Goal: Information Seeking & Learning: Check status

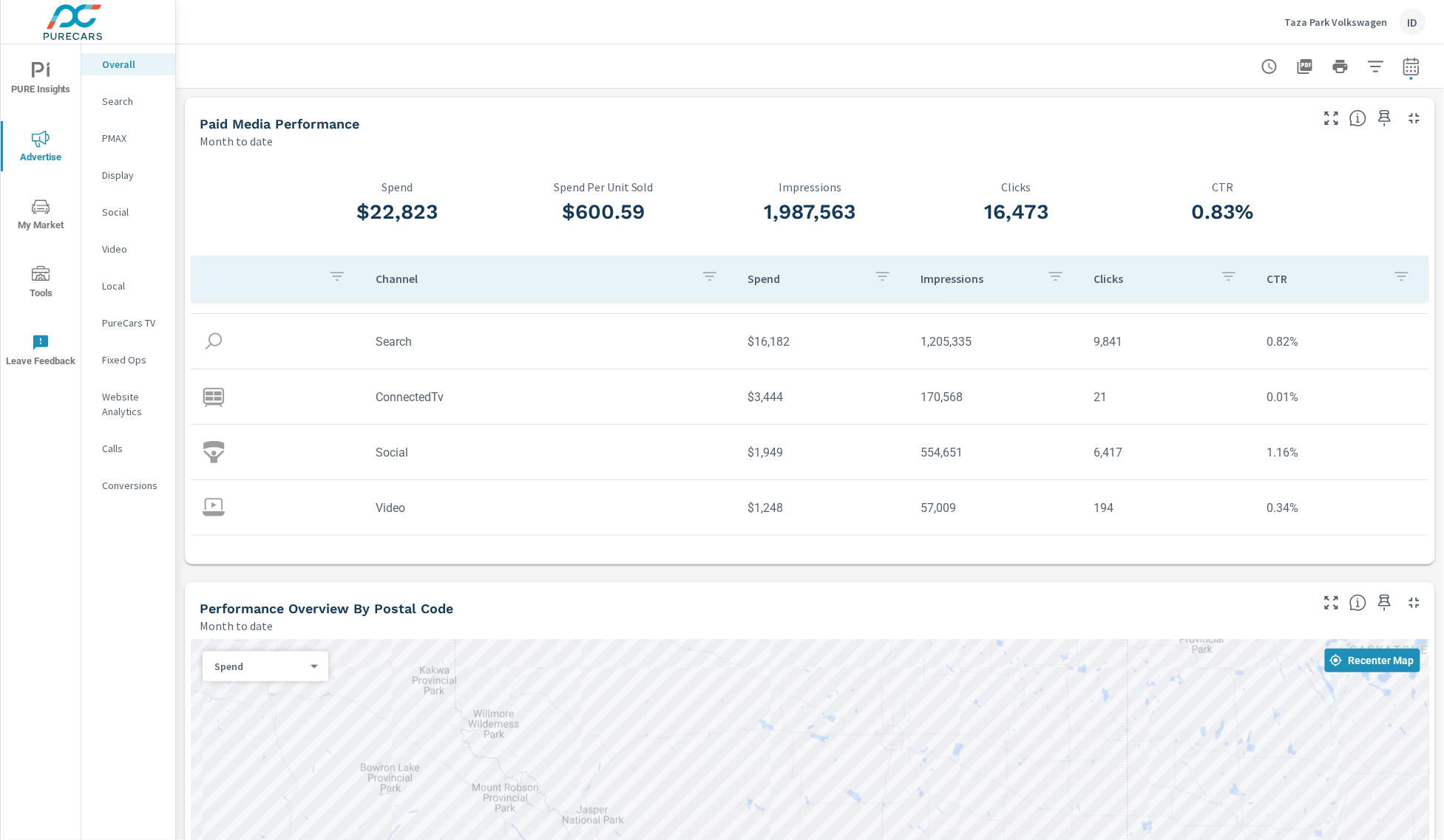
scroll to position [45, 0]
click at [128, 135] on p "PMAX" at bounding box center [133, 138] width 61 height 15
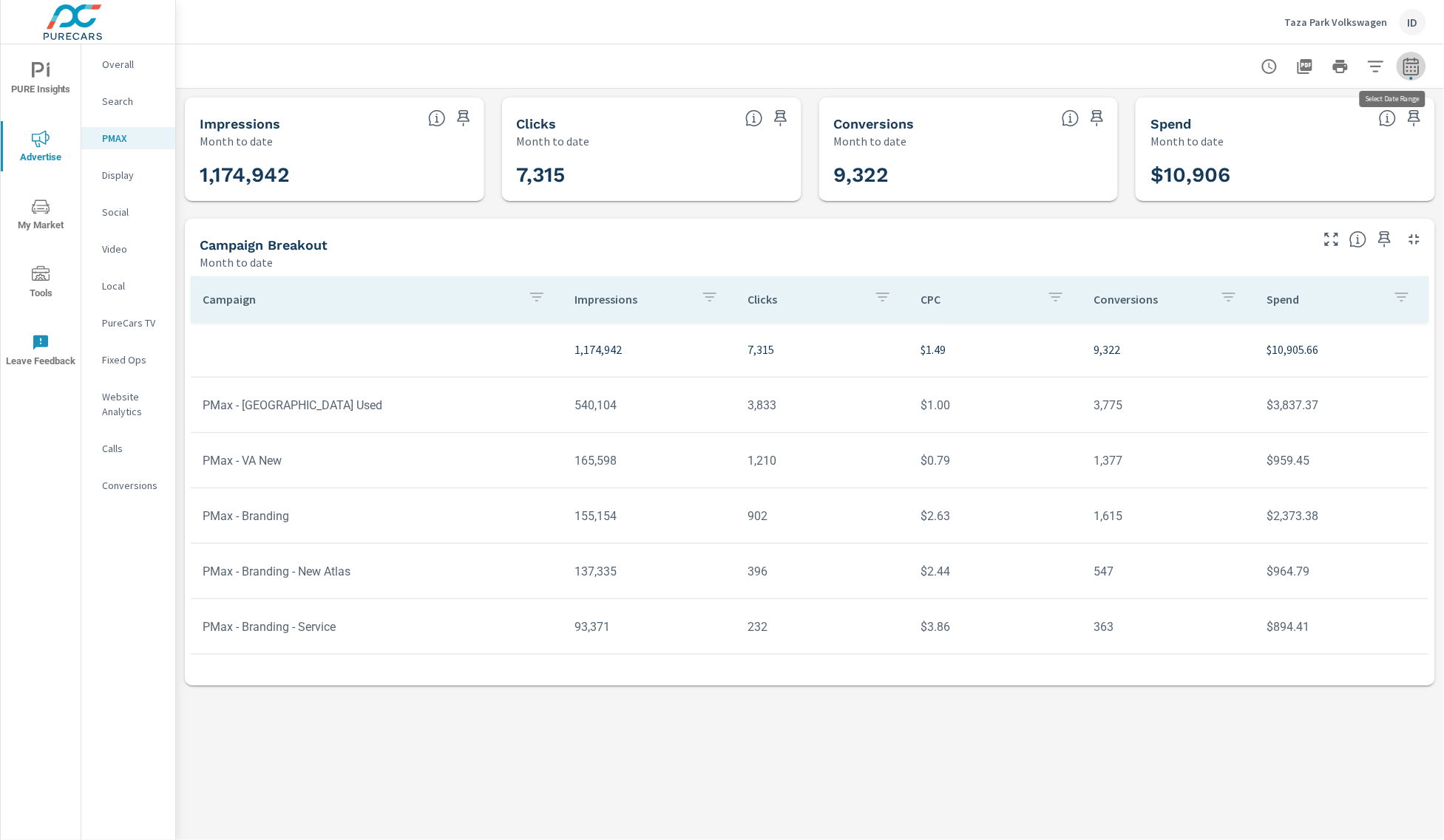
click at [1417, 65] on icon "button" at bounding box center [1412, 66] width 18 height 18
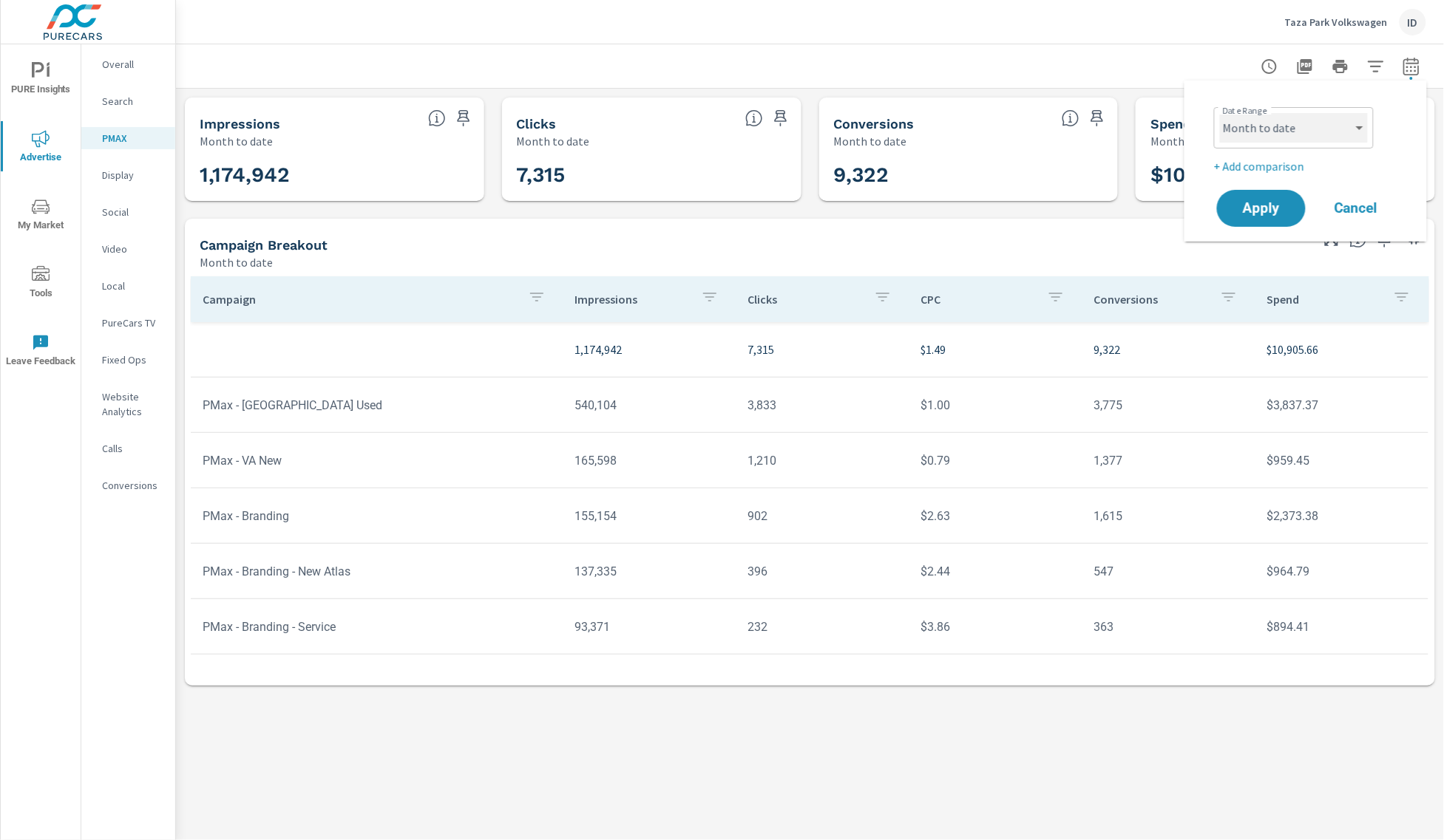
click at [1343, 119] on select "Custom [DATE] Last week Last 7 days Last 14 days Last 30 days Last 45 days Last…" at bounding box center [1294, 128] width 148 height 30
click at [1221, 113] on select "Custom [DATE] Last week Last 7 days Last 14 days Last 30 days Last 45 days Last…" at bounding box center [1294, 128] width 148 height 30
select select "Last month"
click at [1263, 205] on span "Apply" at bounding box center [1261, 209] width 61 height 14
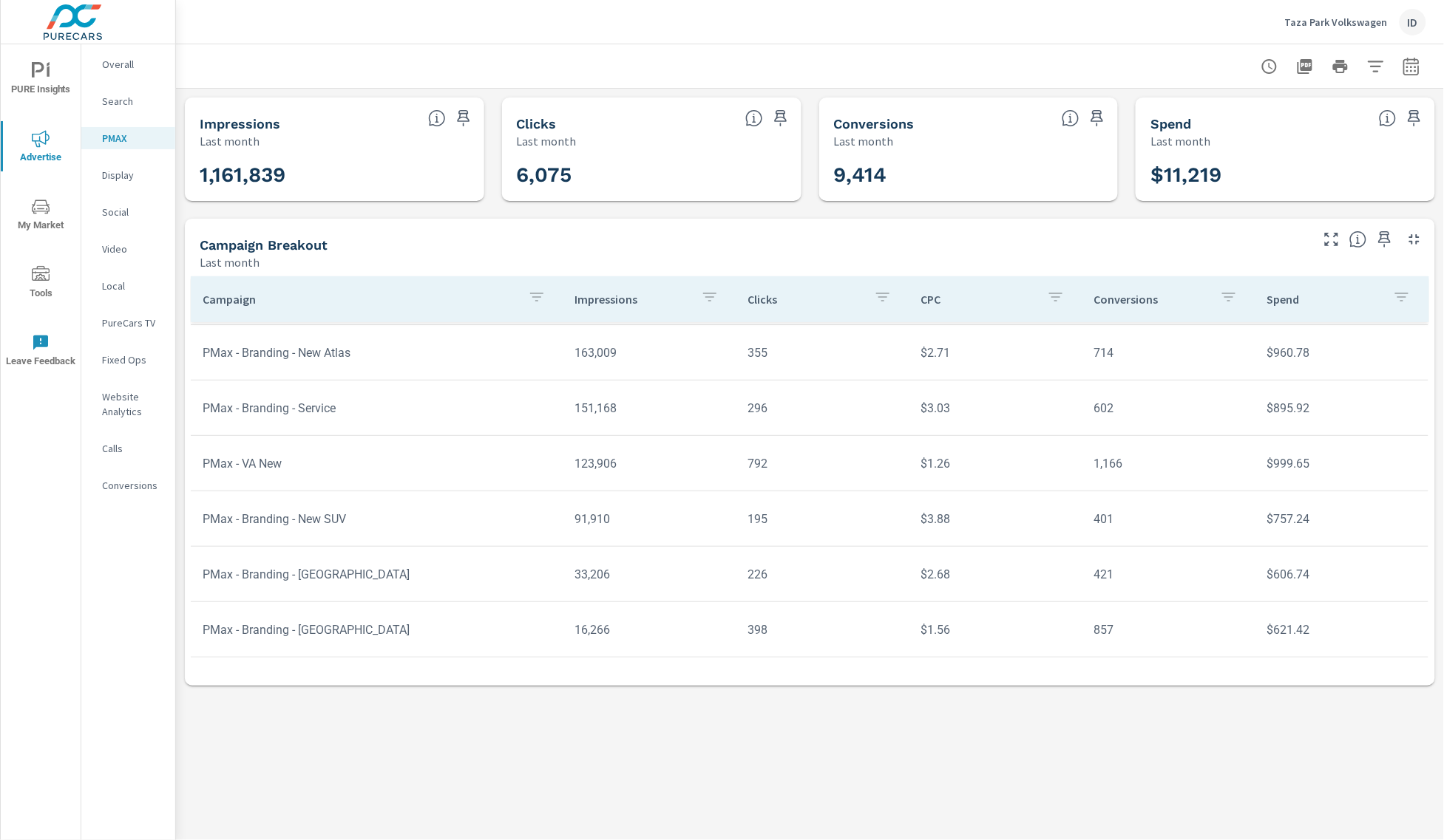
scroll to position [165, 0]
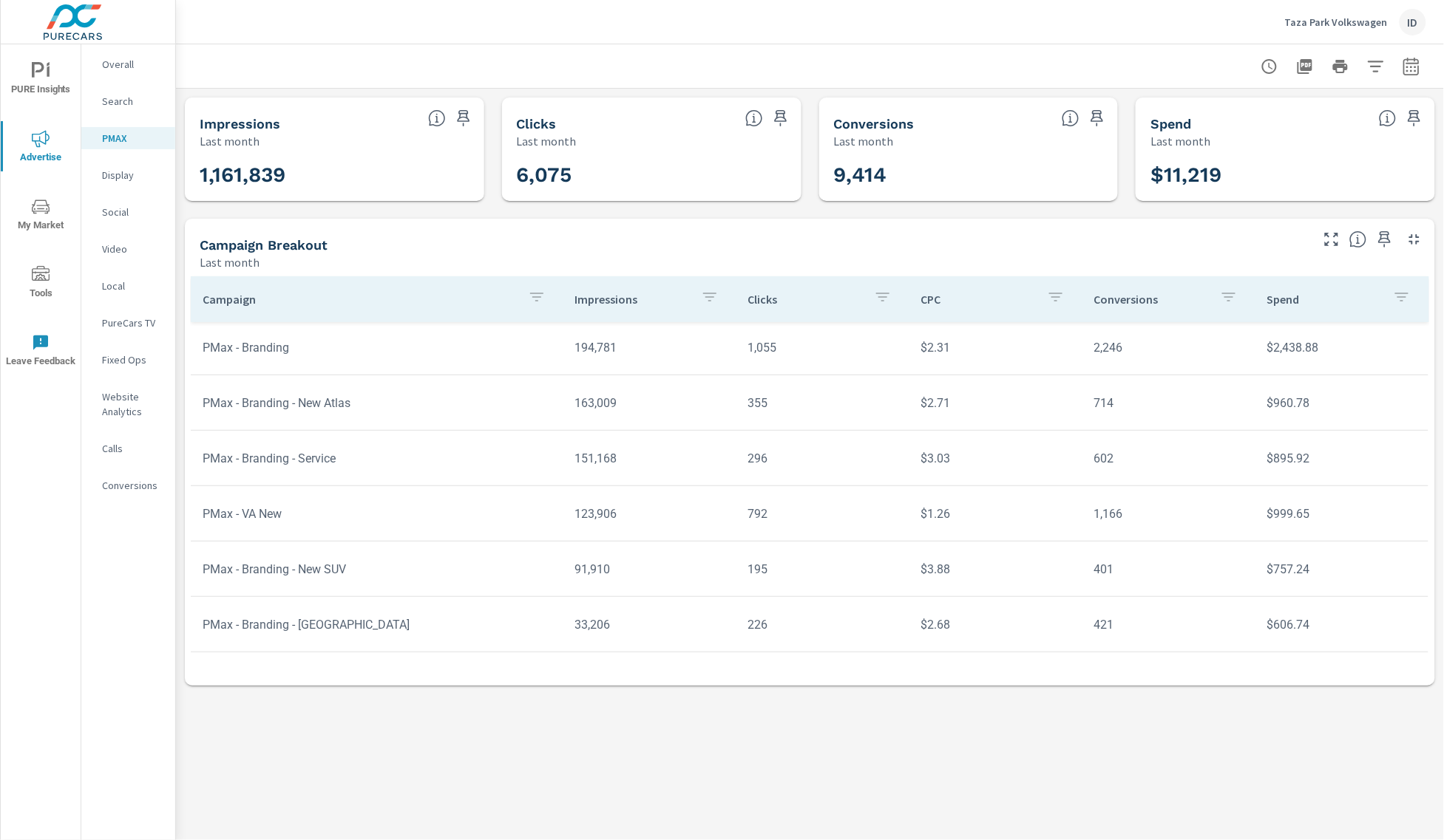
scroll to position [165, 0]
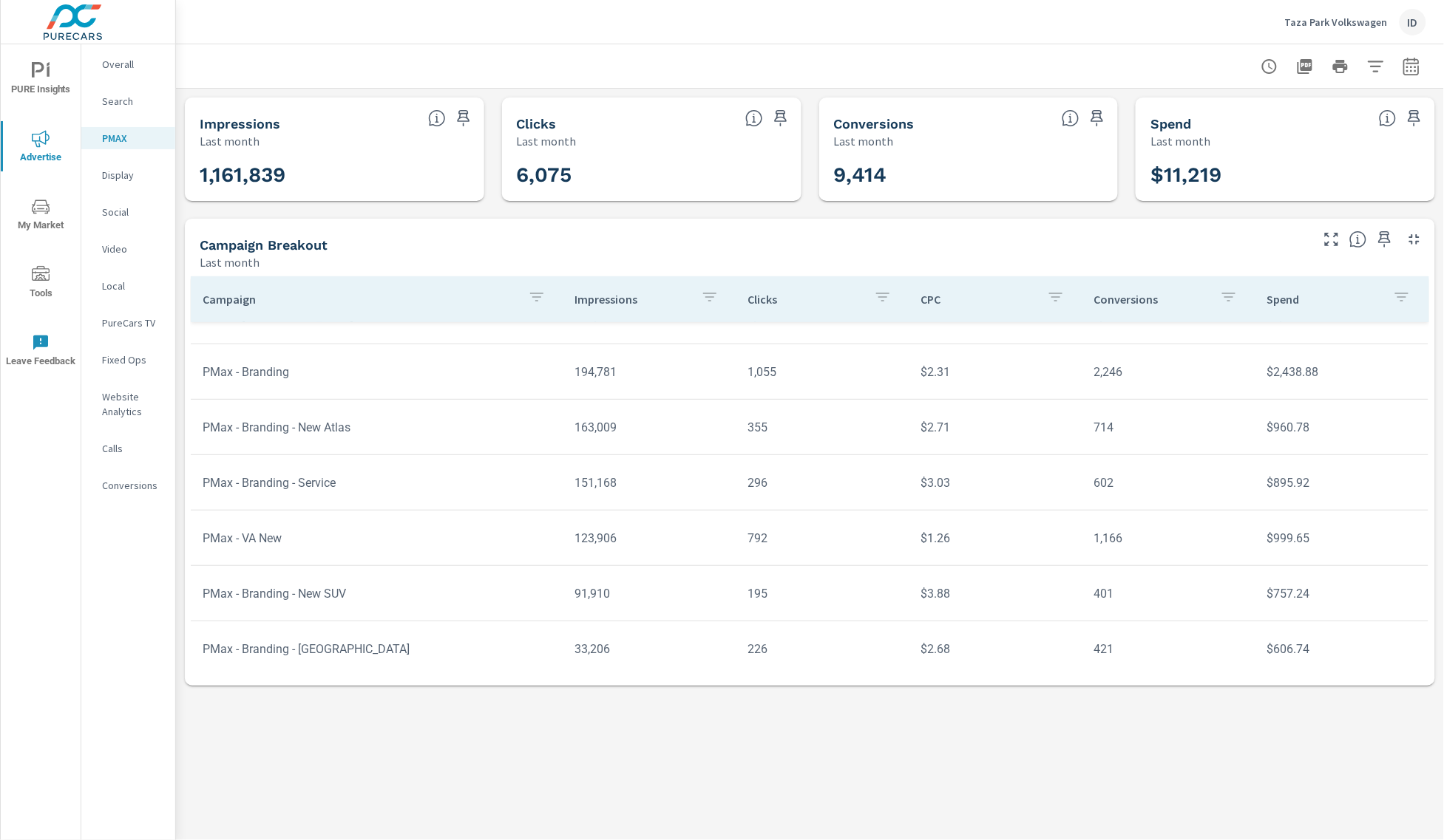
scroll to position [90, 0]
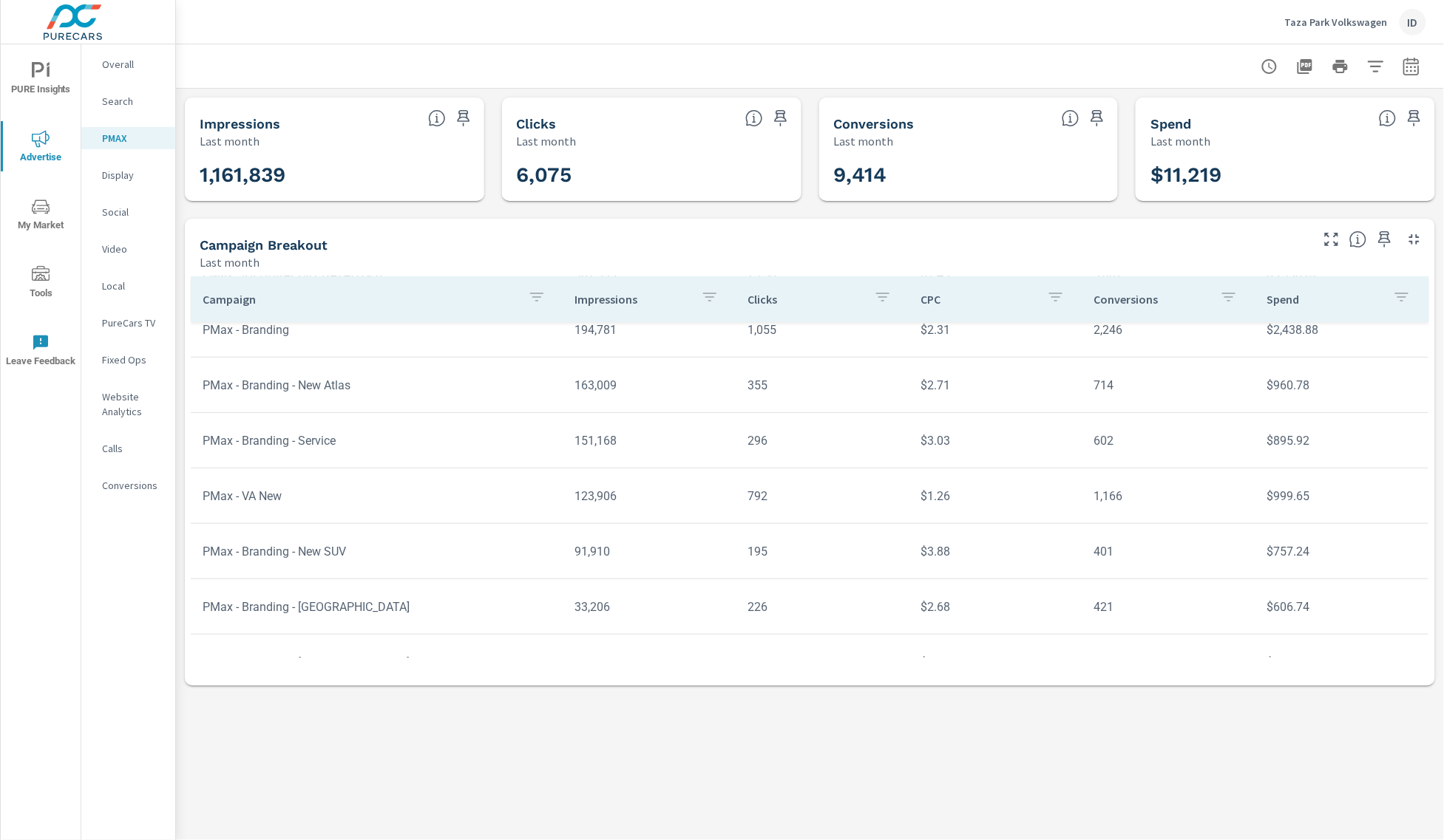
scroll to position [165, 0]
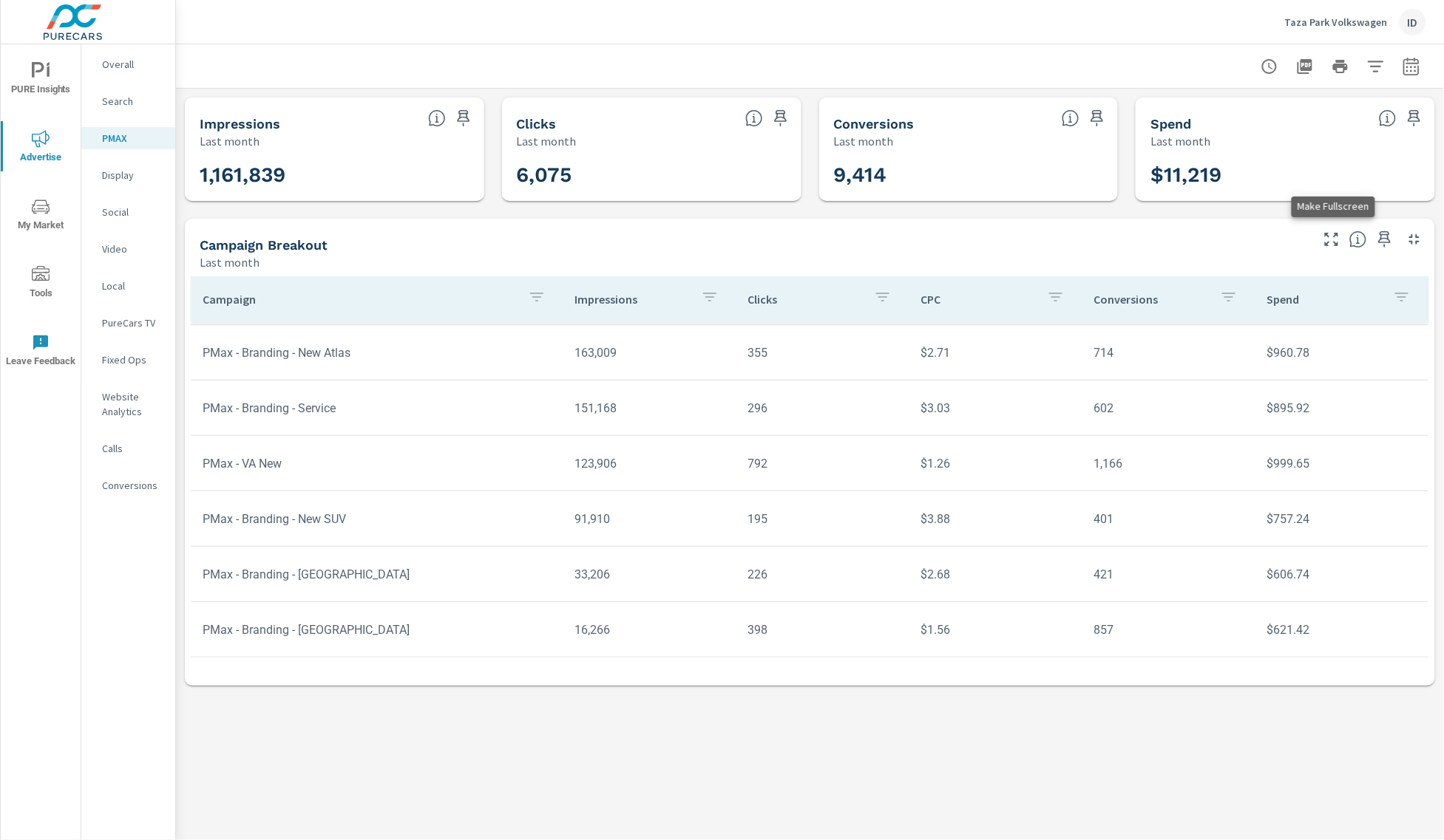
click at [1330, 241] on icon "button" at bounding box center [1331, 239] width 13 height 13
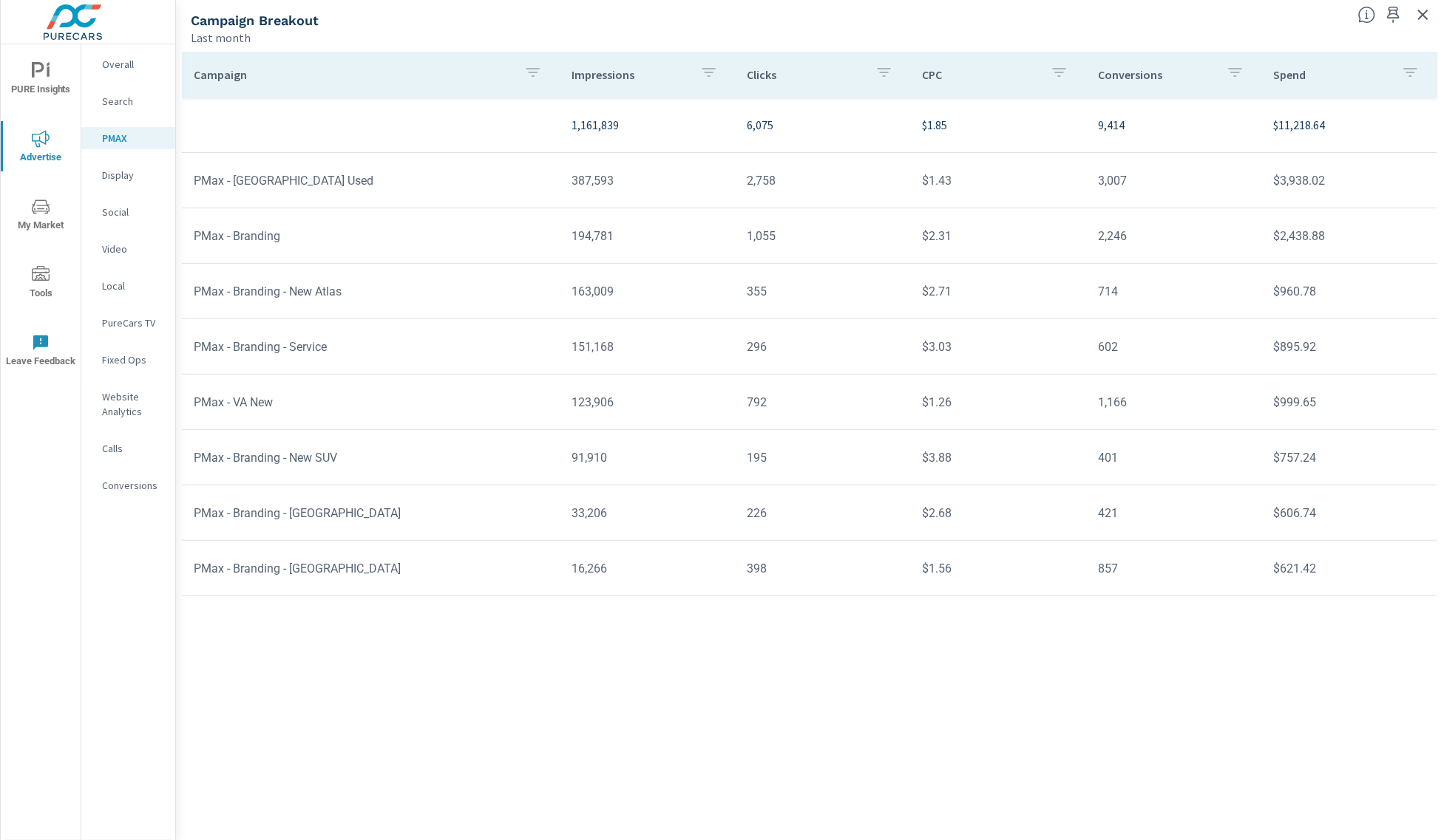
click at [1417, 16] on icon "button" at bounding box center [1424, 15] width 18 height 18
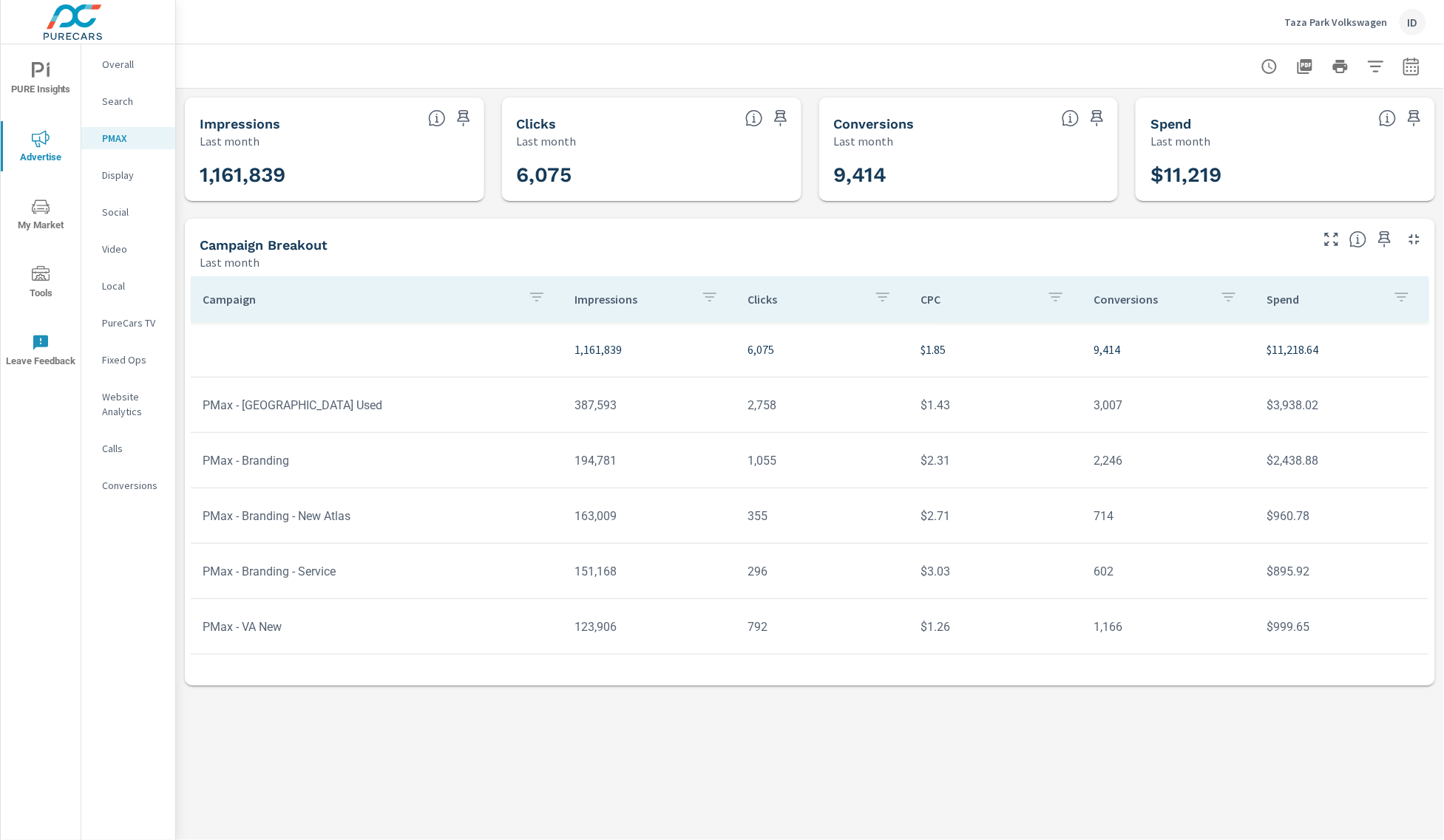
drag, startPoint x: 1403, startPoint y: 754, endPoint x: 1405, endPoint y: 743, distance: 11.2
click at [1404, 754] on div "PMAX Performance Taza Park Volkswagen Report date range: [DATE] - [DATE] Impres…" at bounding box center [811, 442] width 1269 height 796
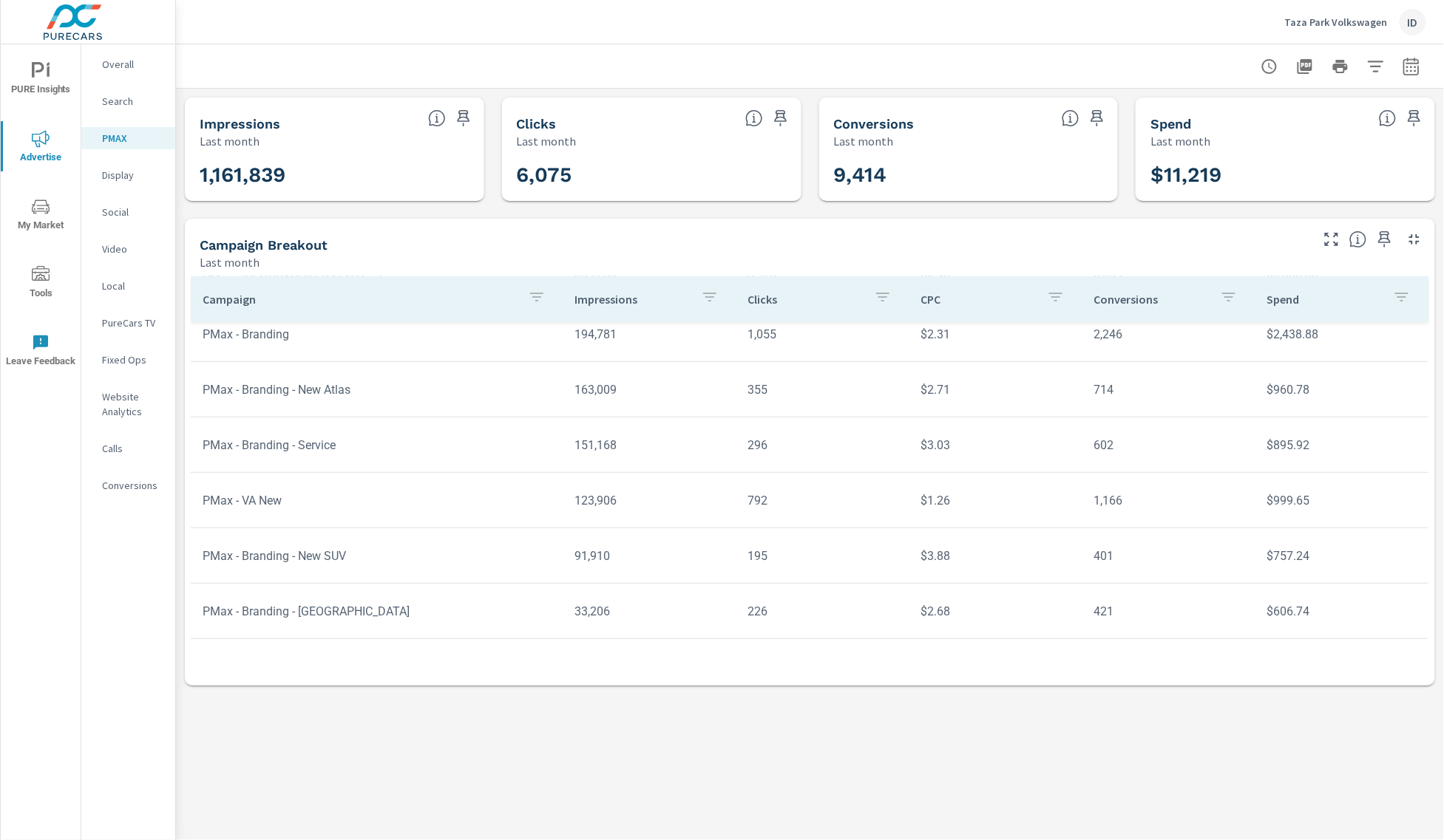
scroll to position [165, 0]
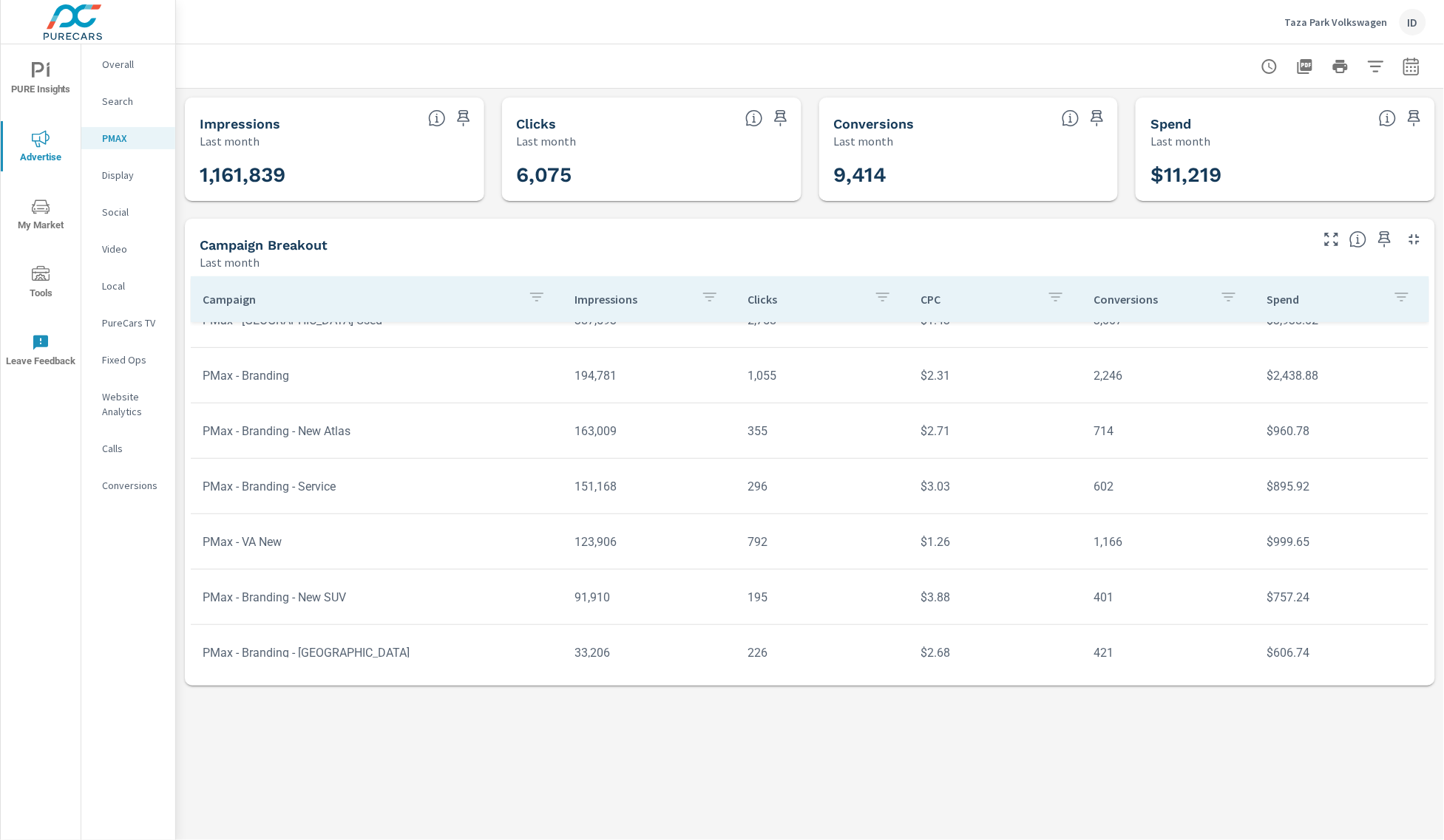
scroll to position [165, 0]
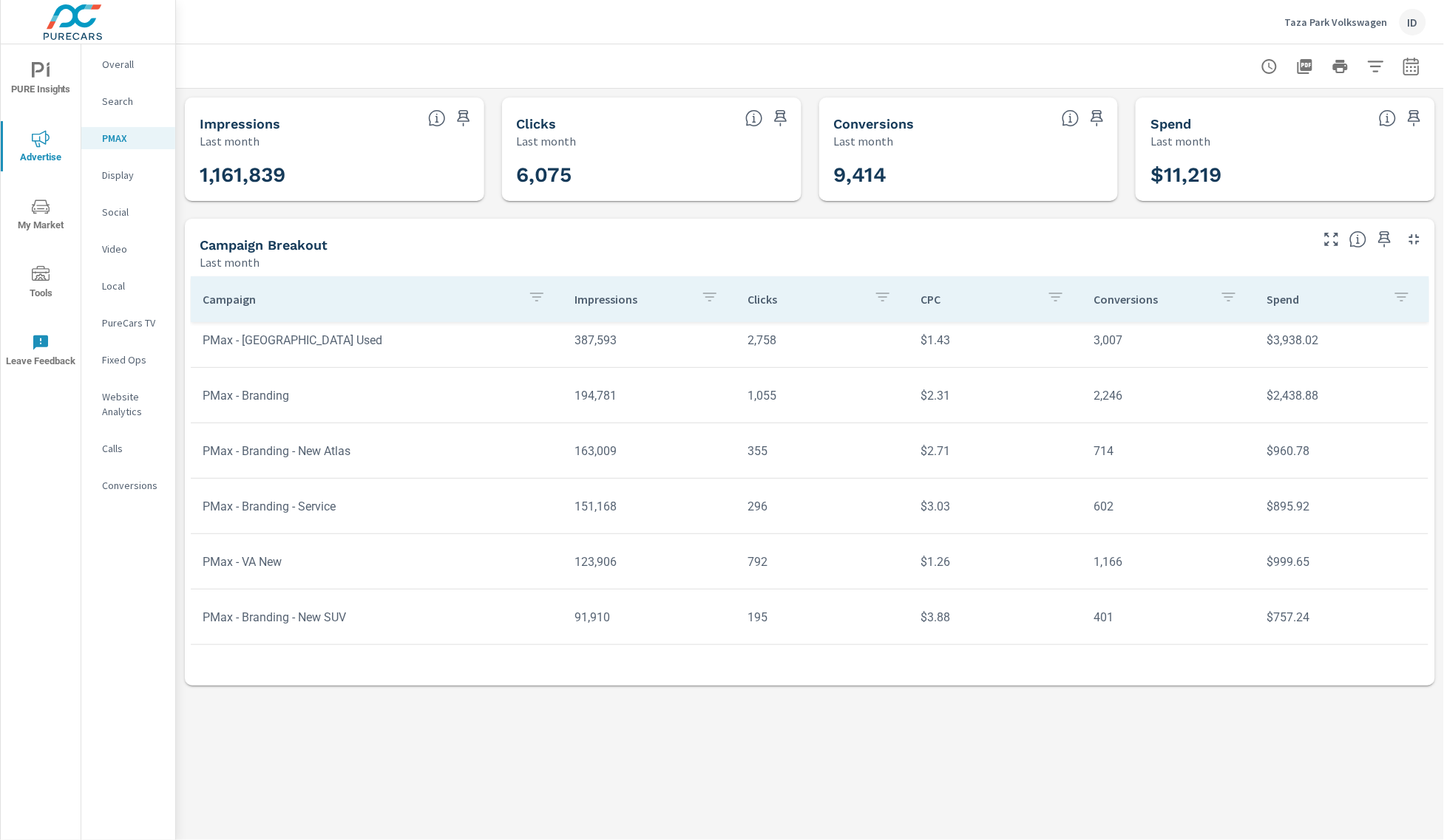
scroll to position [53, 0]
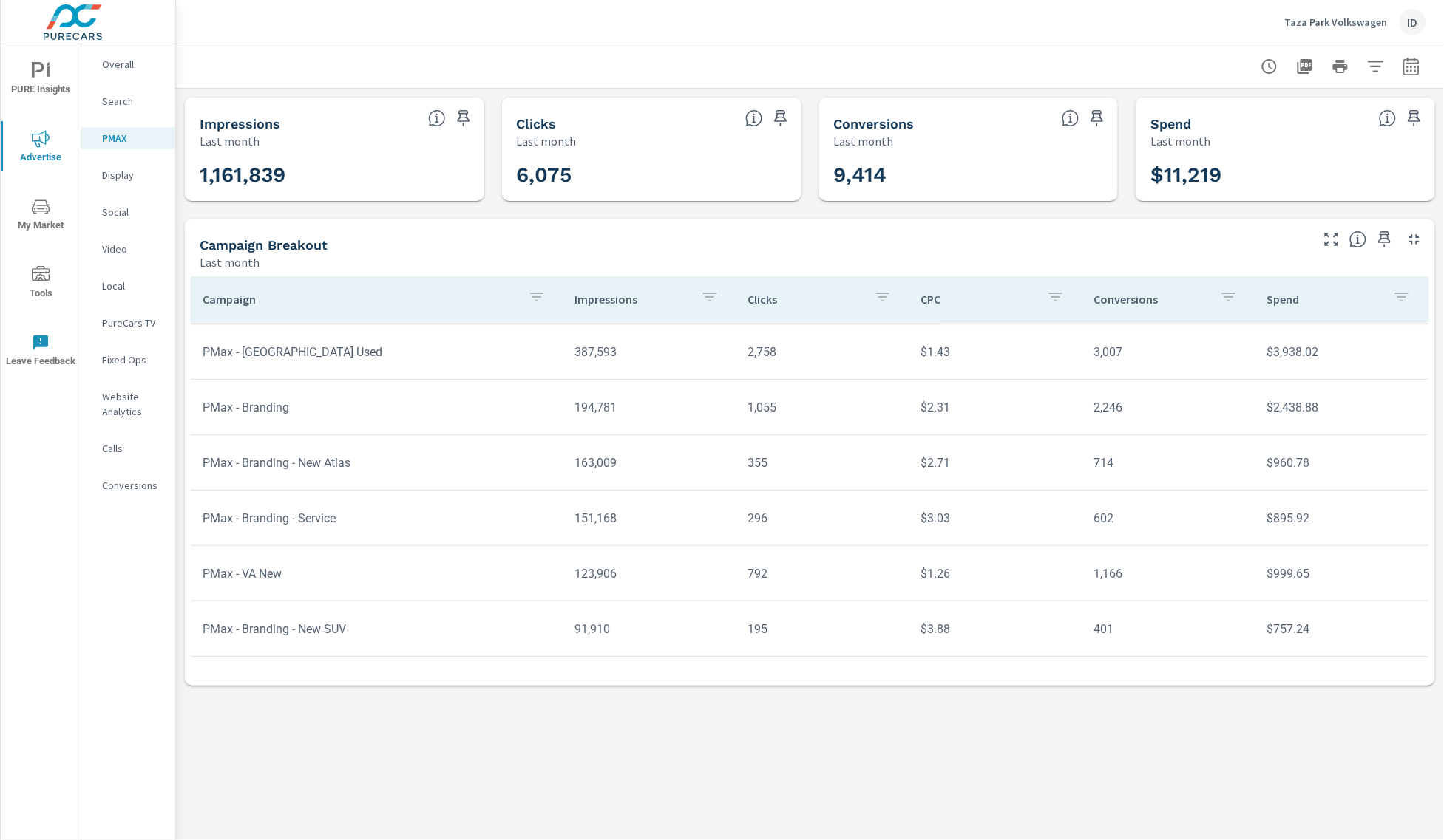
drag, startPoint x: 1040, startPoint y: 677, endPoint x: 1040, endPoint y: 706, distance: 29.0
click at [1040, 706] on div "PMAX Performance Taza Park Volkswagen Report date range: [DATE] - [DATE] Impres…" at bounding box center [811, 442] width 1269 height 796
click at [1336, 238] on icon "button" at bounding box center [1331, 239] width 18 height 18
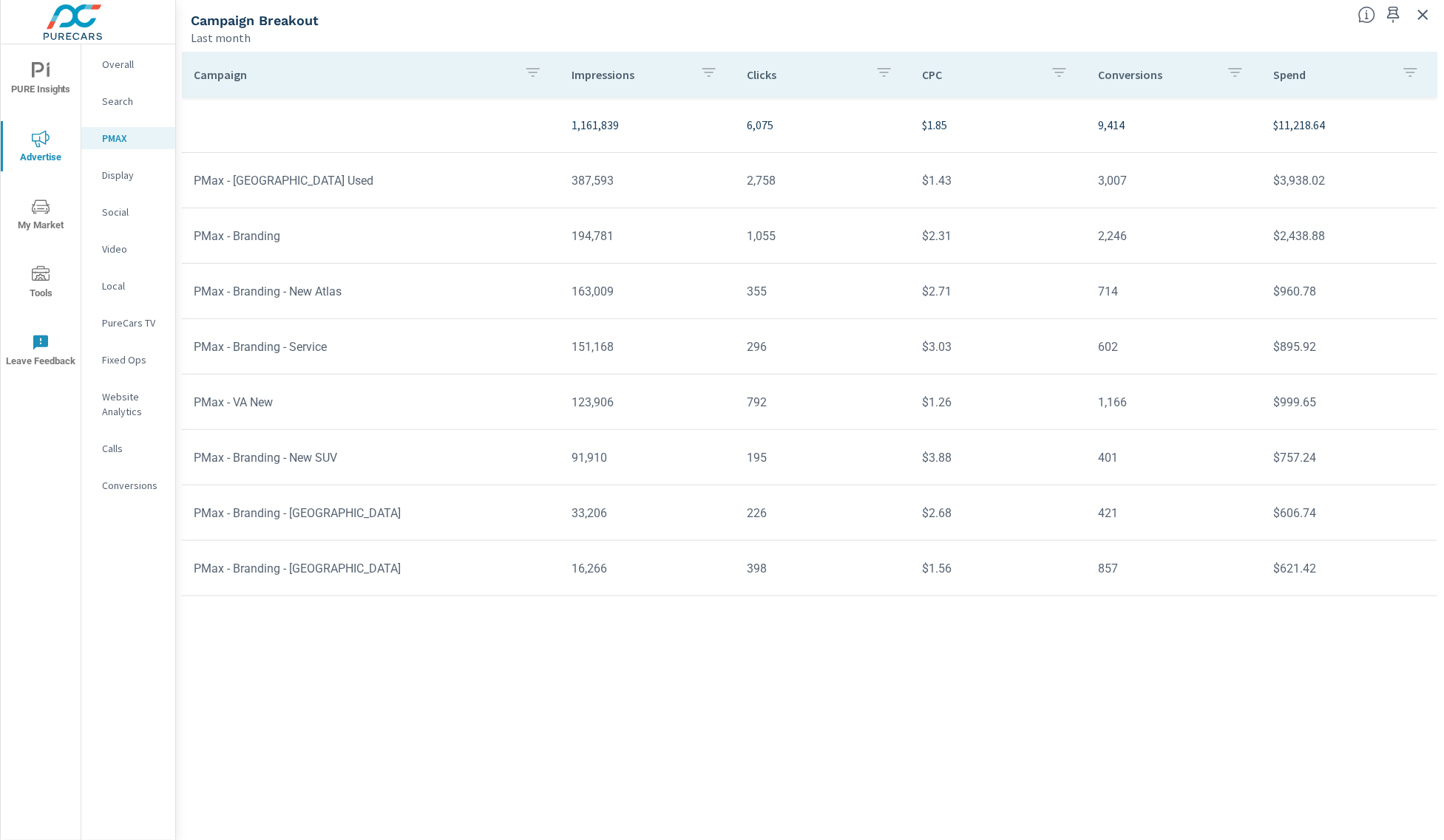
click at [142, 142] on p "PMAX" at bounding box center [133, 138] width 61 height 15
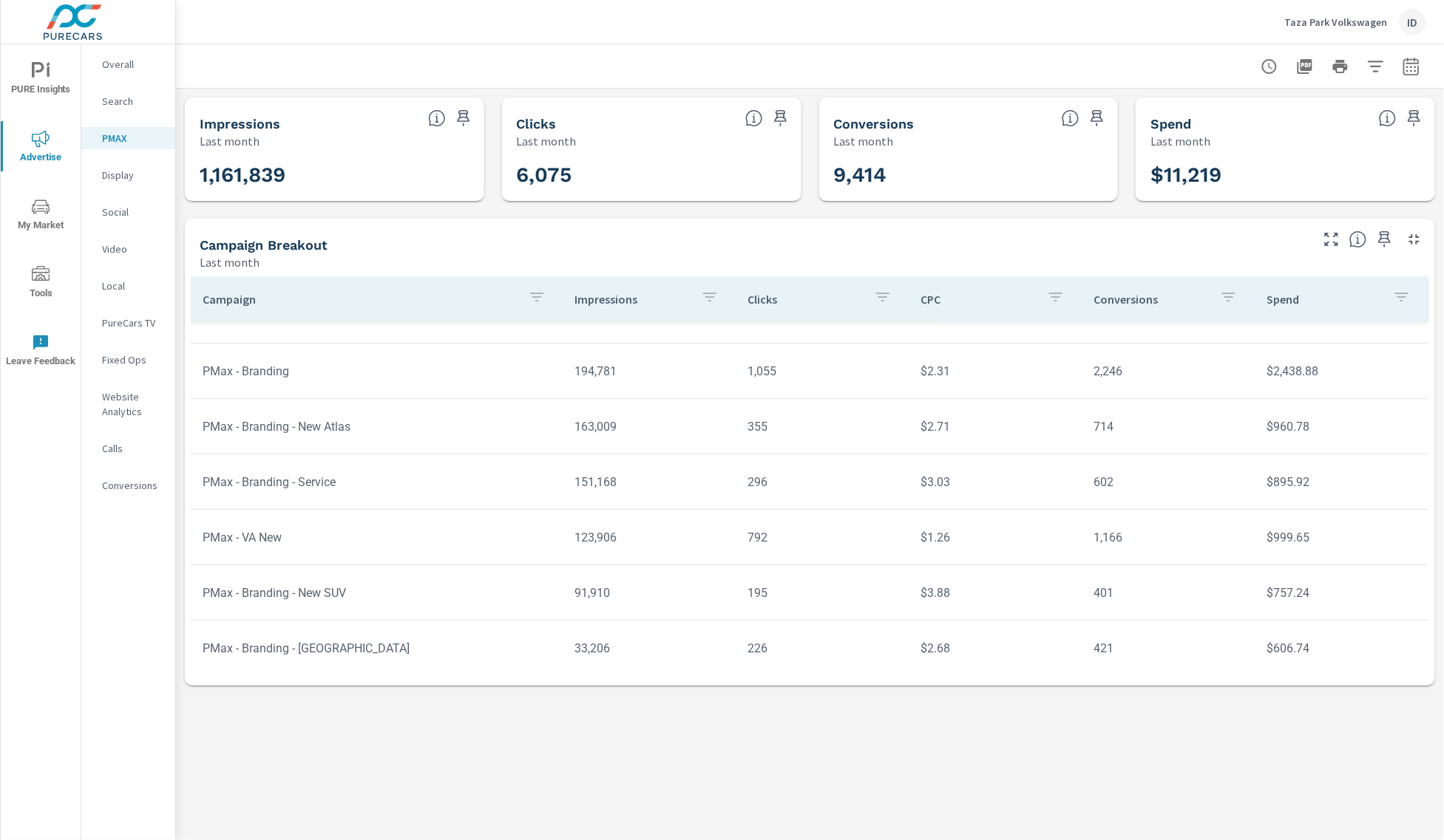
scroll to position [90, 0]
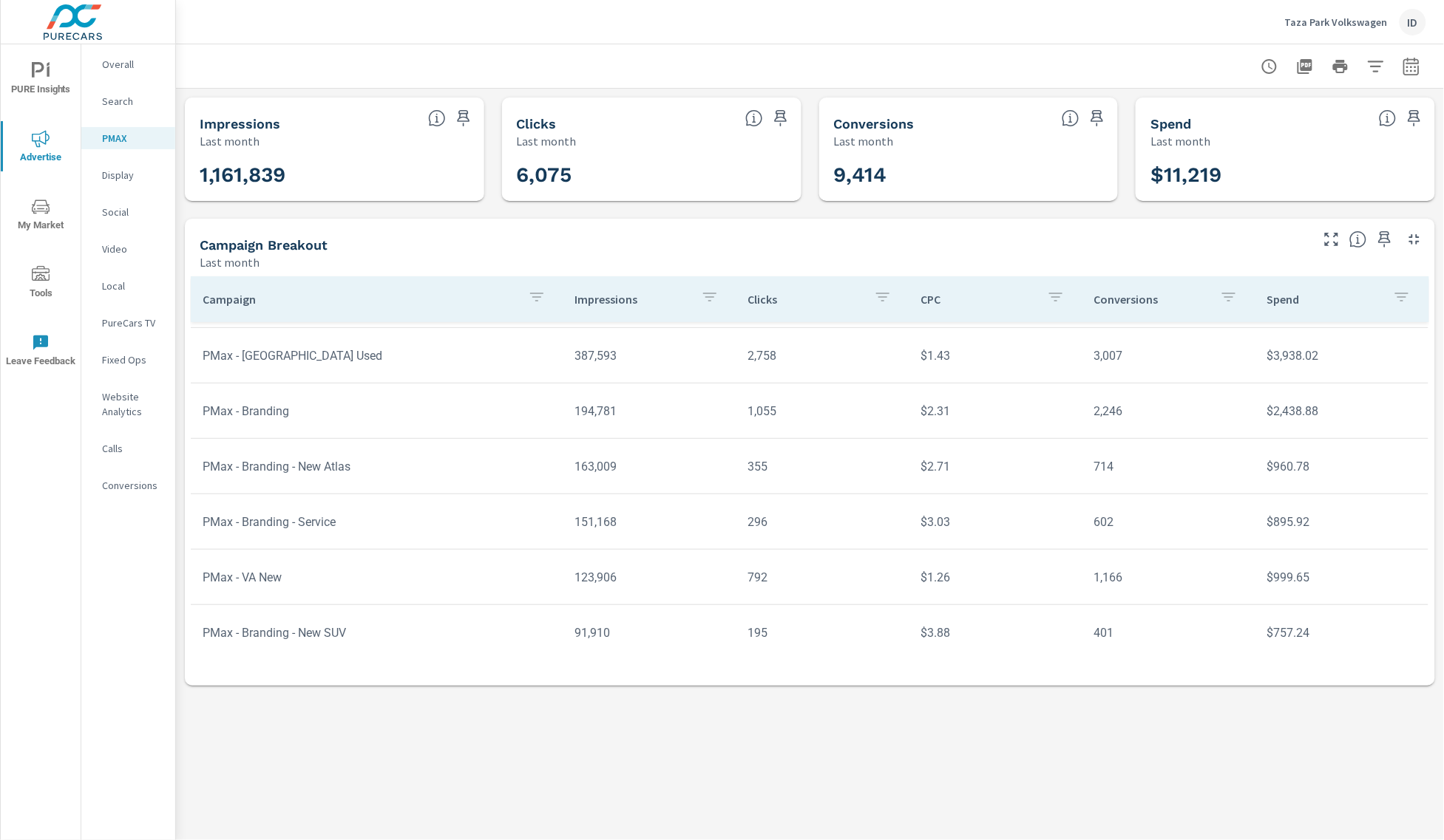
scroll to position [165, 0]
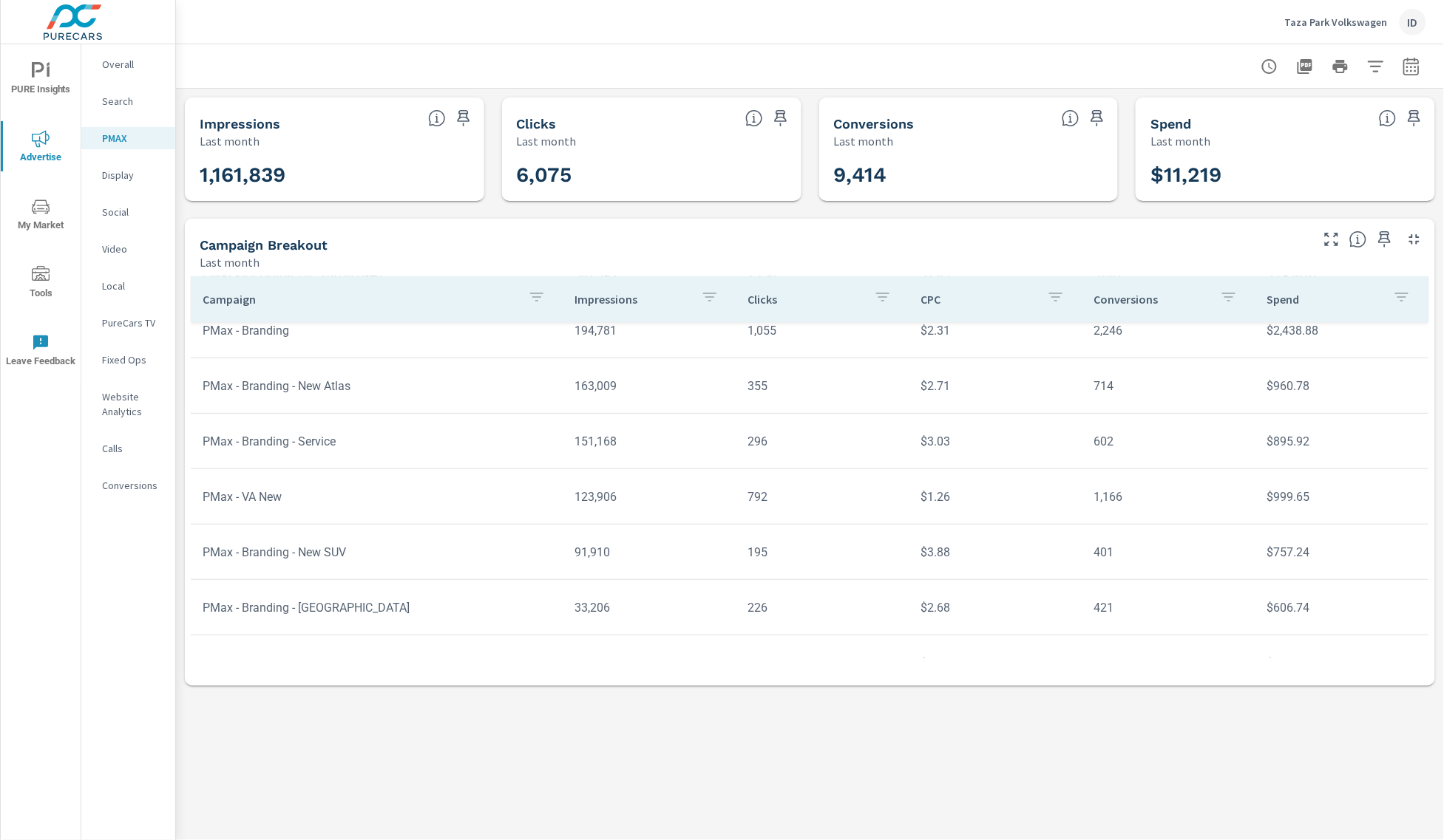
scroll to position [165, 0]
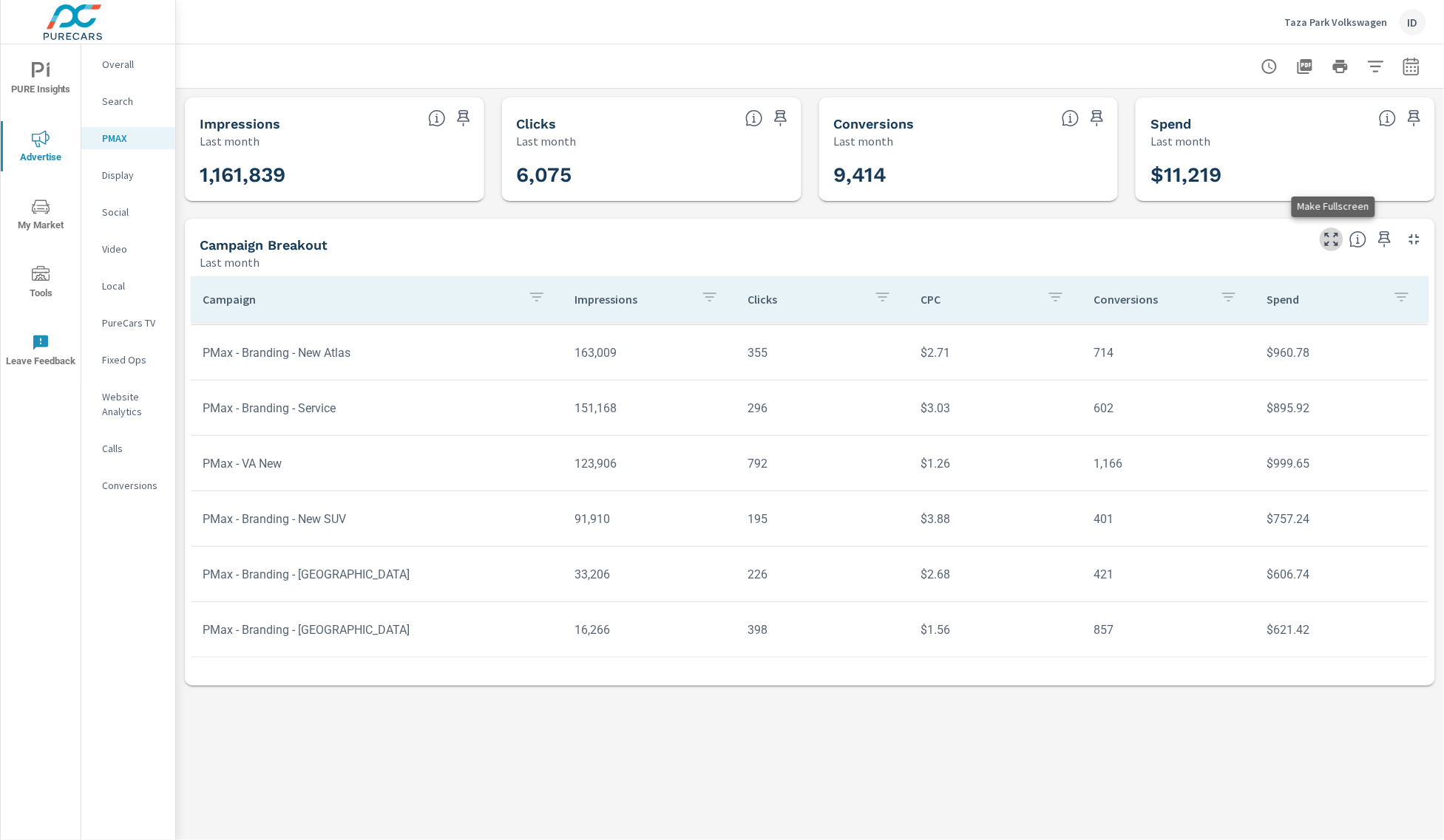
click at [1341, 244] on icon "button" at bounding box center [1331, 239] width 18 height 18
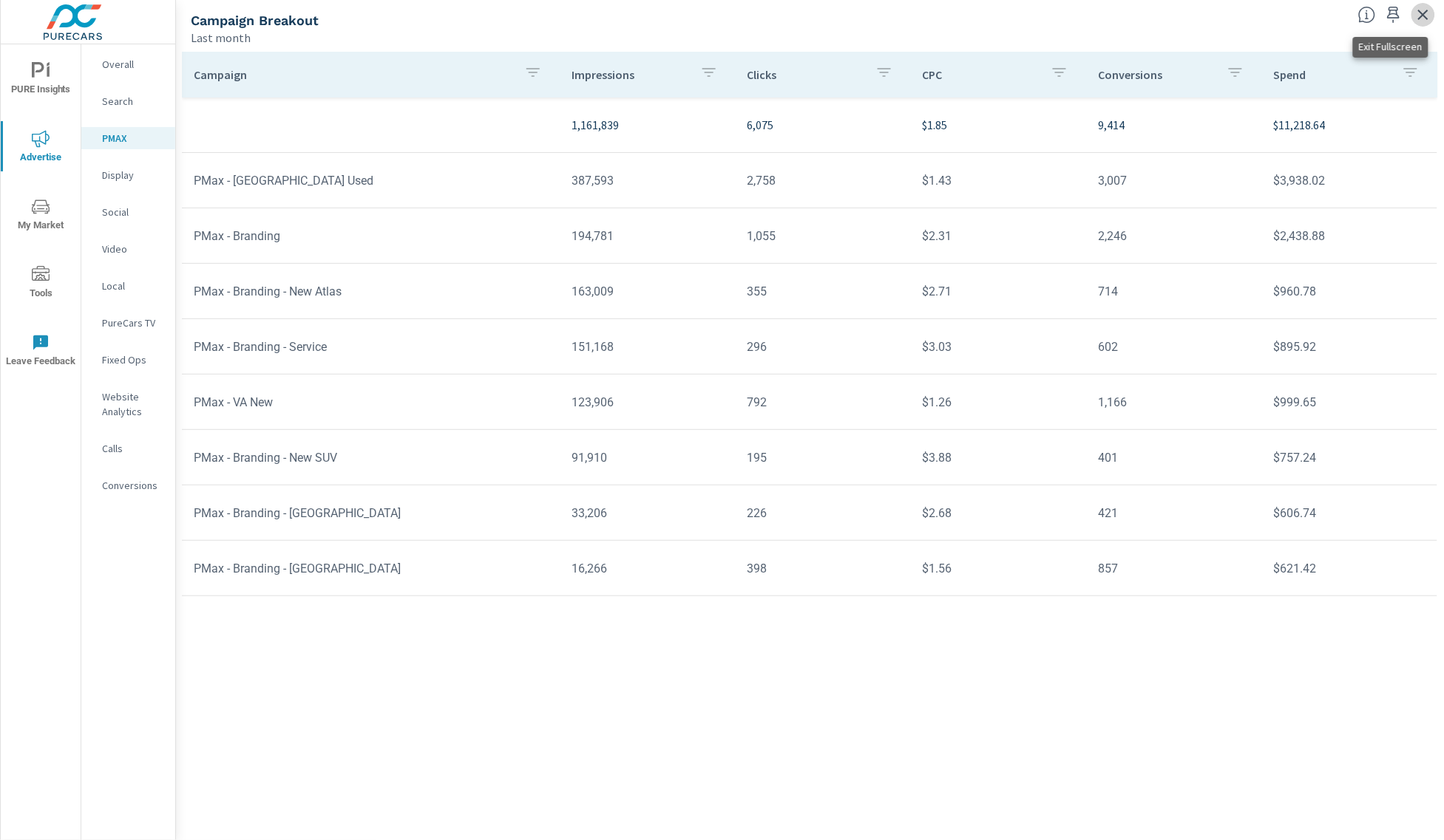
click at [1430, 15] on icon "button" at bounding box center [1424, 15] width 18 height 18
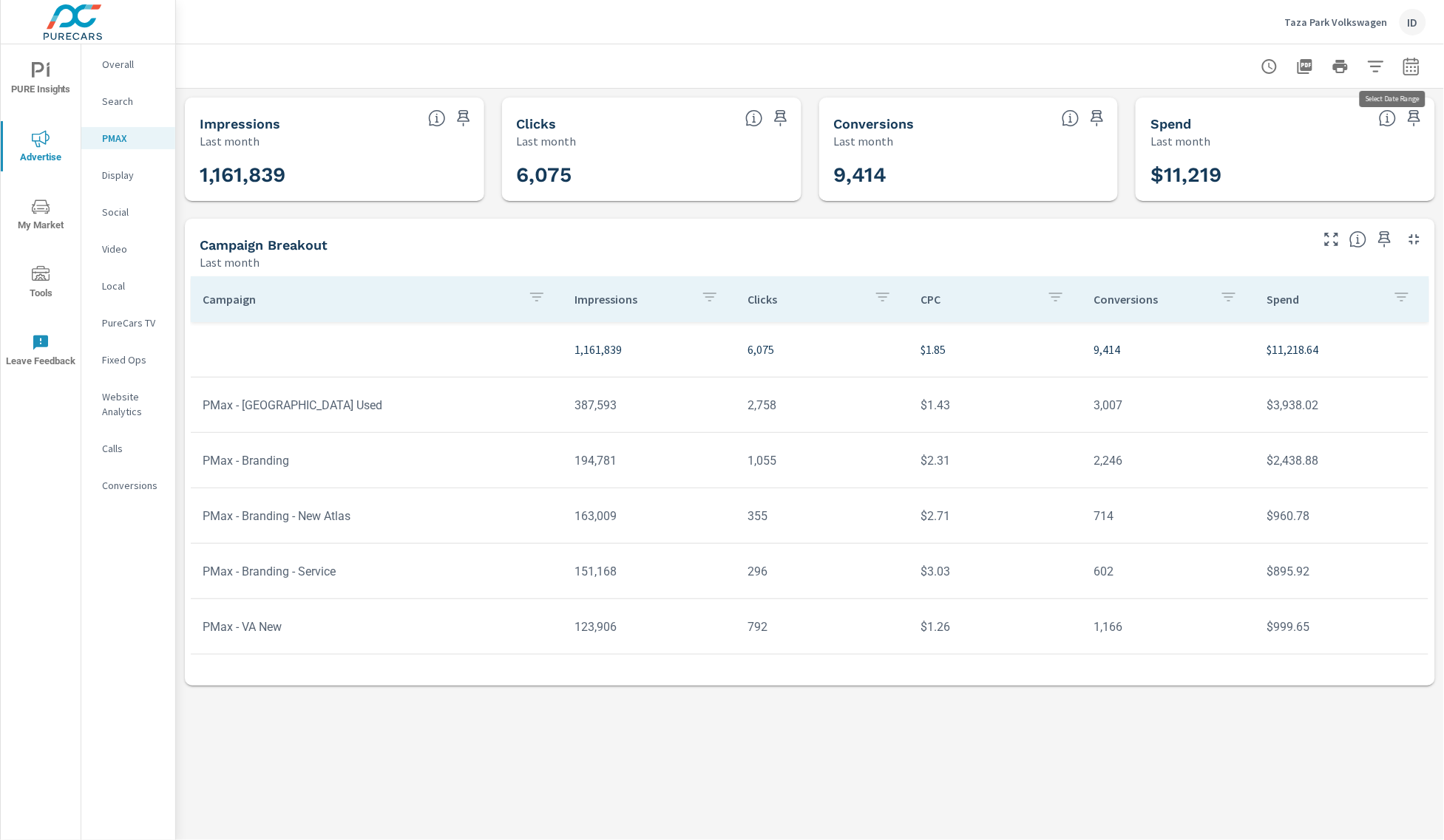
click at [1416, 68] on icon "button" at bounding box center [1411, 69] width 9 height 6
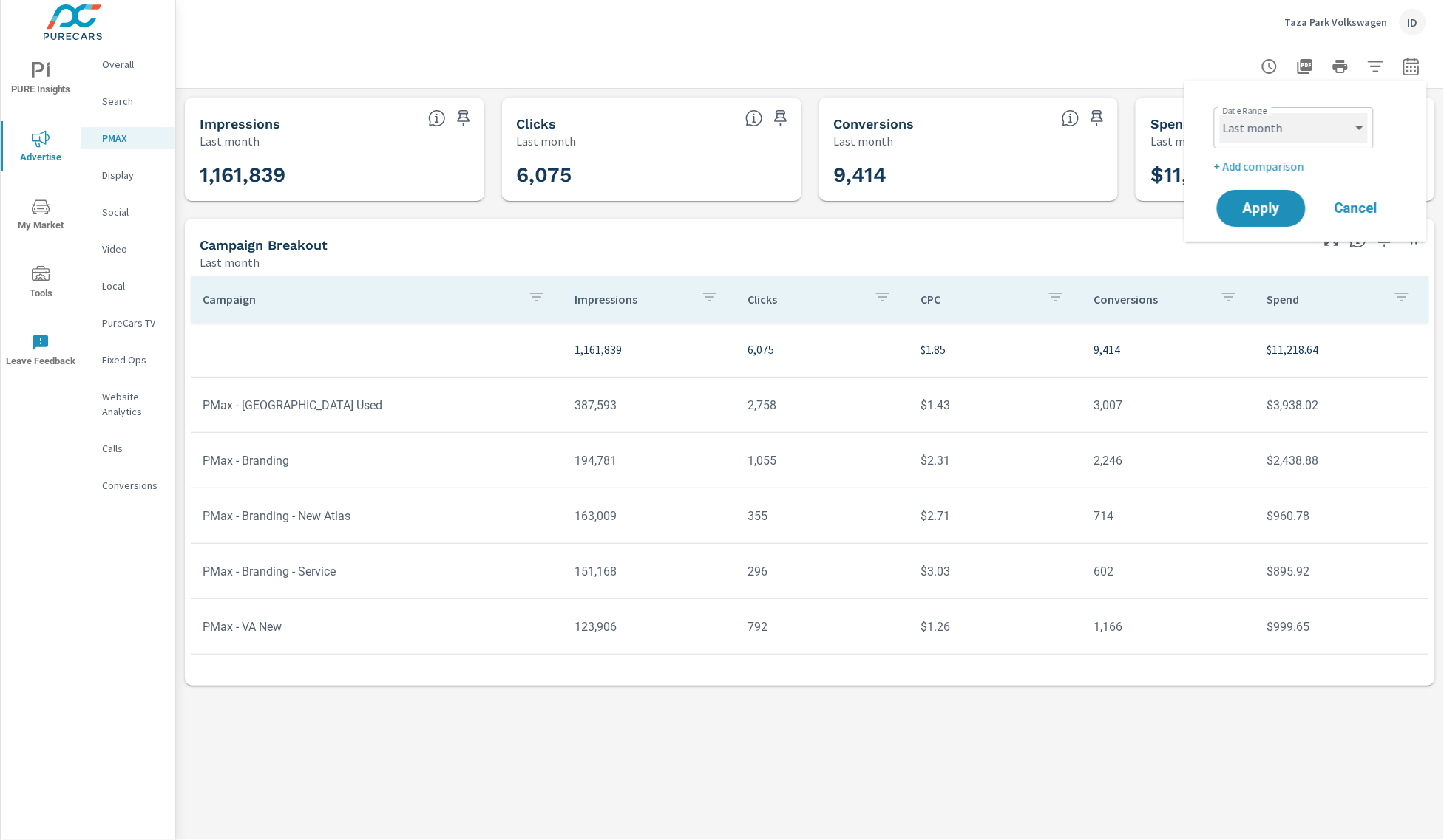
click at [1340, 134] on select "Custom [DATE] Last week Last 7 days Last 14 days Last 30 days Last 45 days Last…" at bounding box center [1294, 128] width 148 height 30
click at [1221, 113] on select "Custom [DATE] Last week Last 7 days Last 14 days Last 30 days Last 45 days Last…" at bounding box center [1294, 128] width 148 height 30
select select "Month to date"
click at [1258, 202] on span "Apply" at bounding box center [1261, 209] width 61 height 14
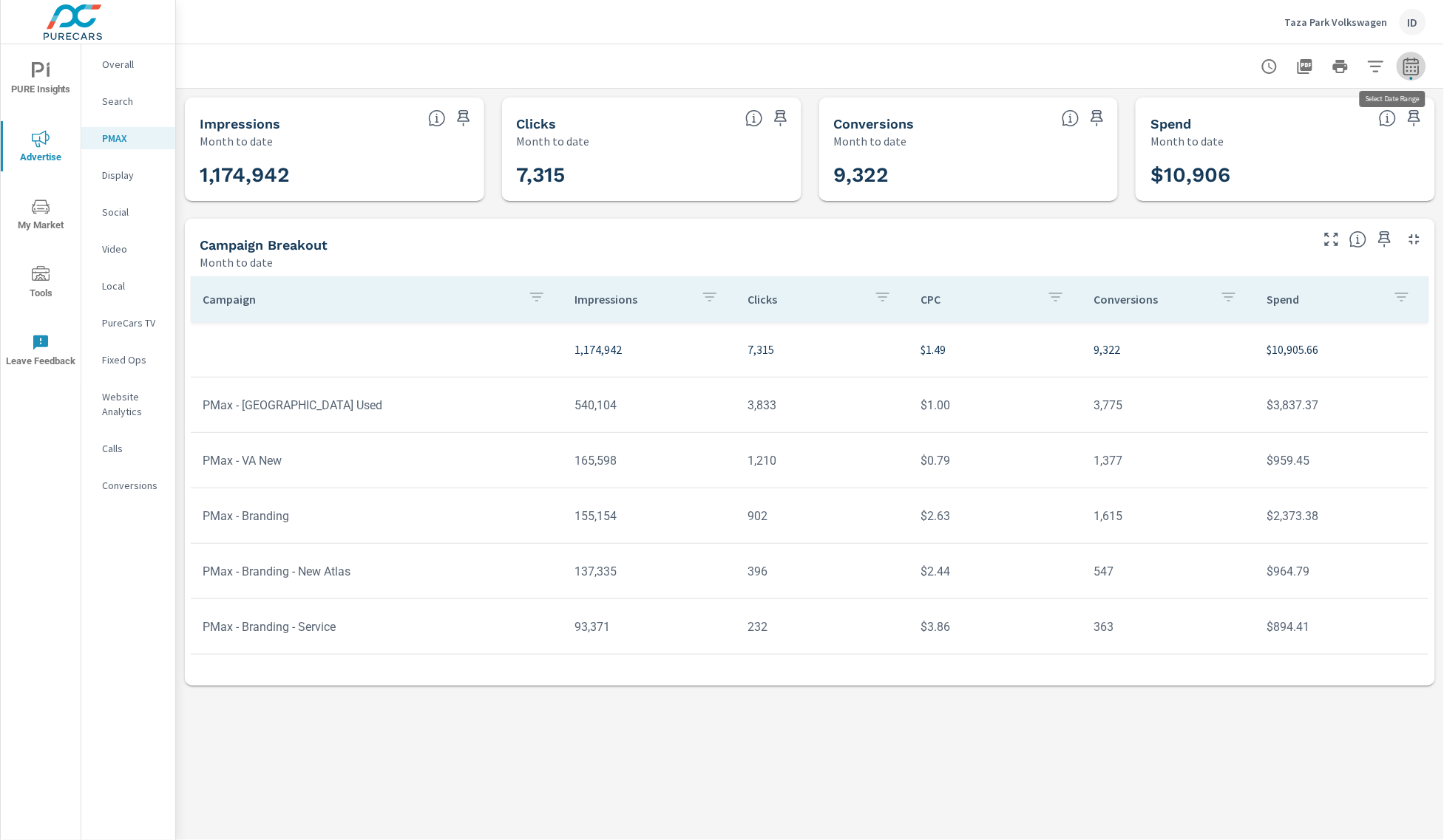
click at [1407, 65] on icon "button" at bounding box center [1412, 66] width 18 height 18
select select "Month to date"
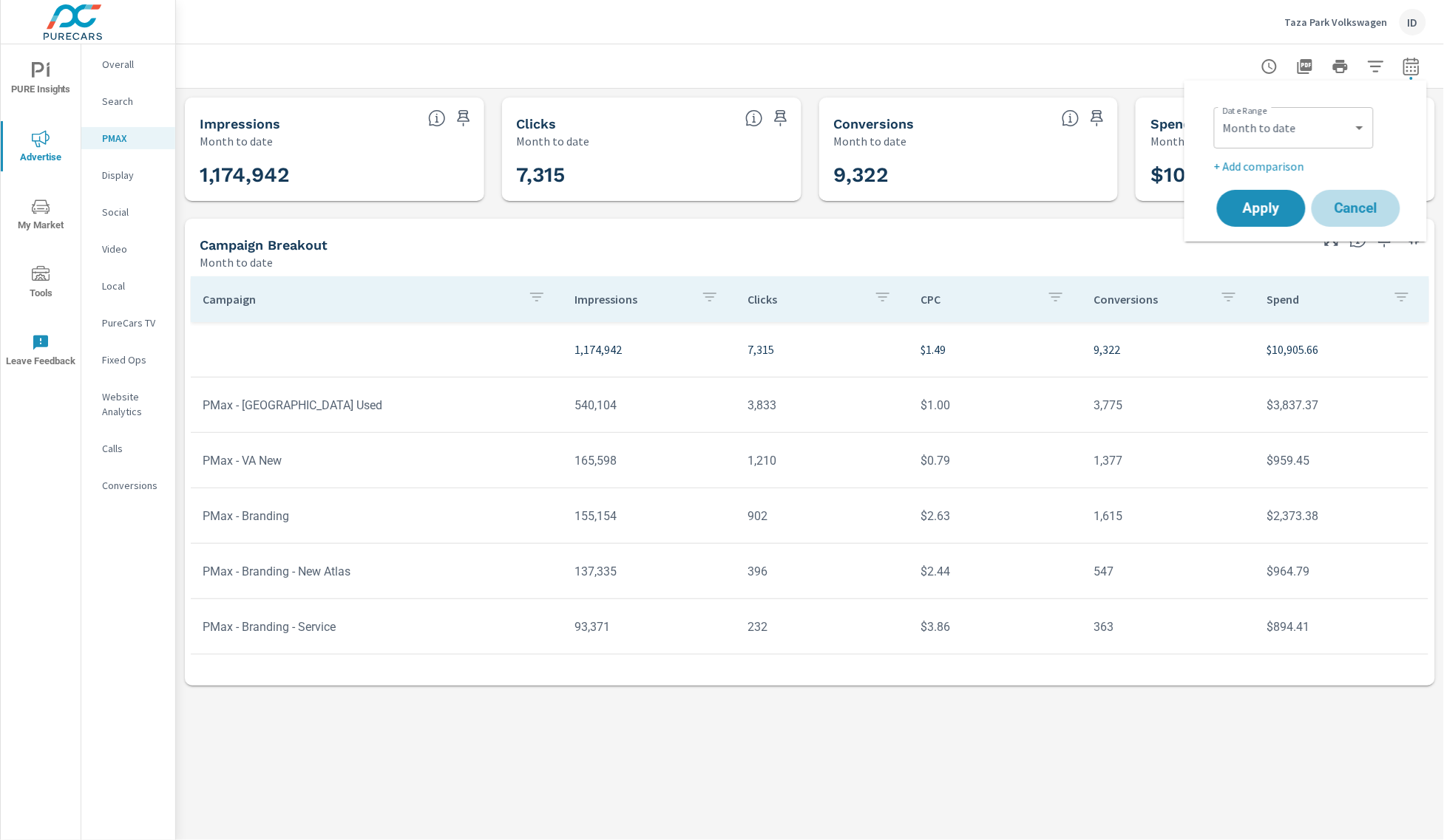
click at [1372, 208] on span "Cancel" at bounding box center [1356, 208] width 59 height 13
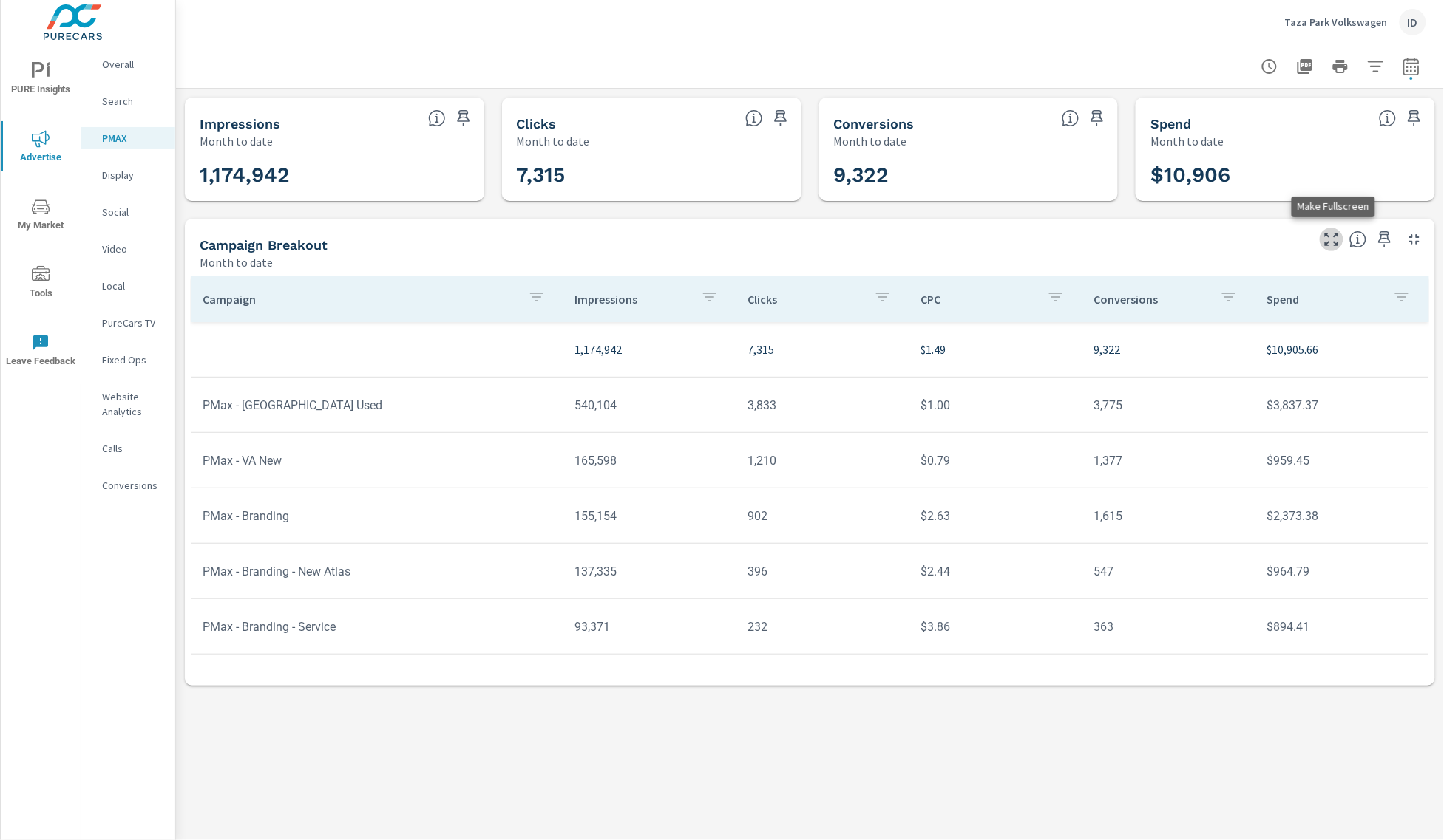
click at [1335, 240] on icon "button" at bounding box center [1331, 239] width 18 height 18
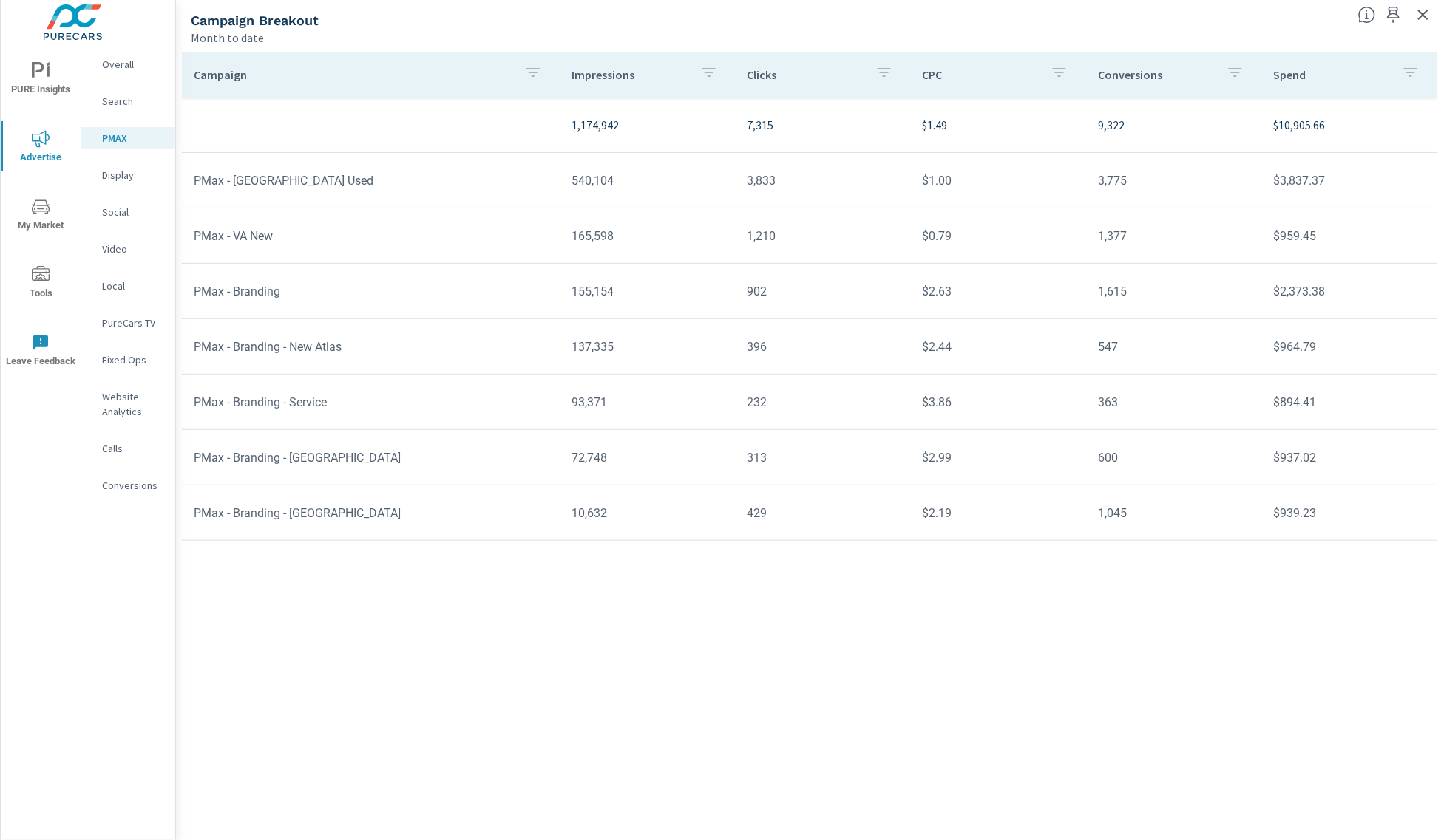
click at [127, 324] on p "PureCars TV" at bounding box center [133, 322] width 61 height 15
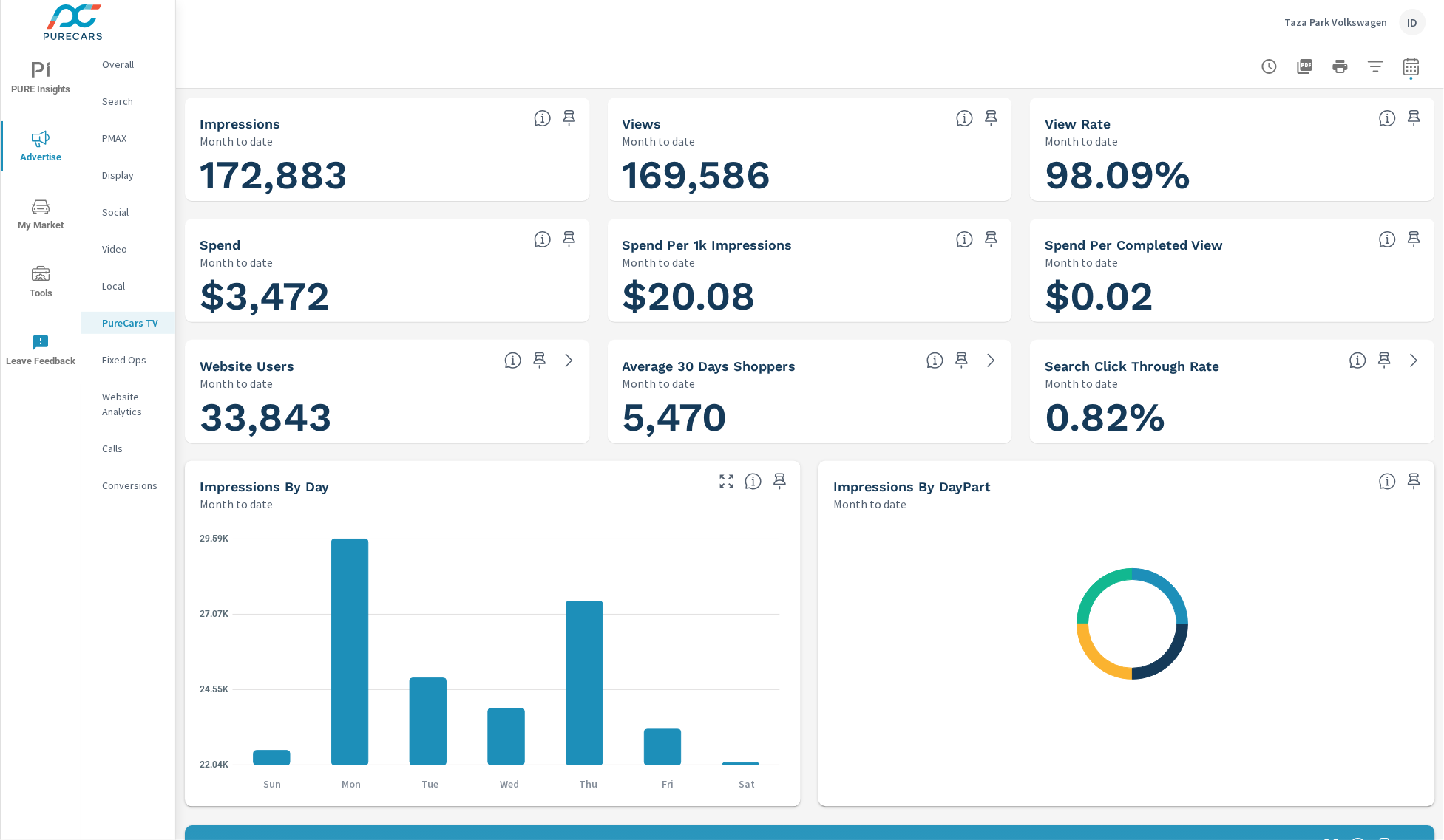
scroll to position [1164, 0]
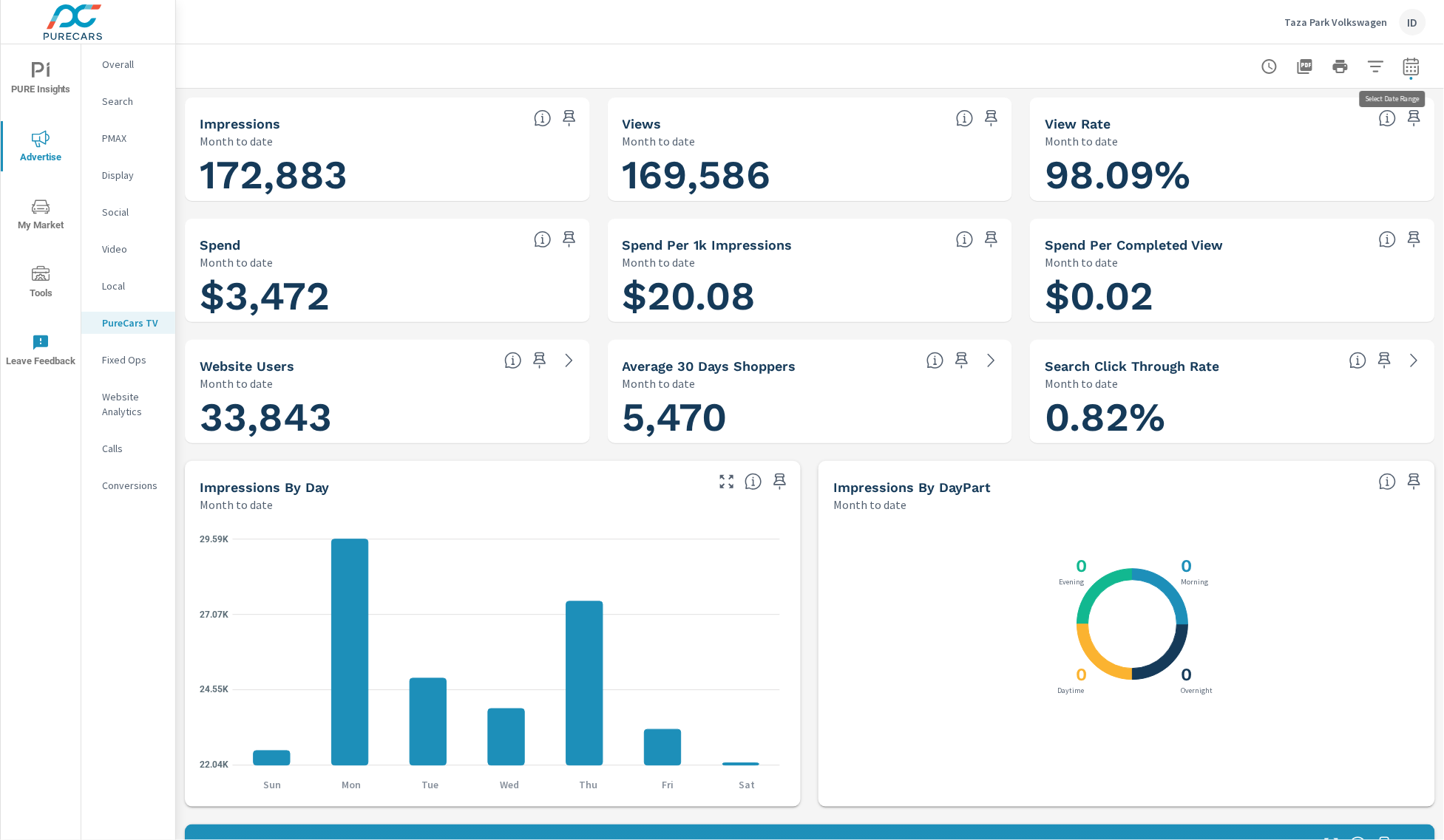
click at [1403, 72] on icon "button" at bounding box center [1412, 66] width 18 height 18
select select "Month to date"
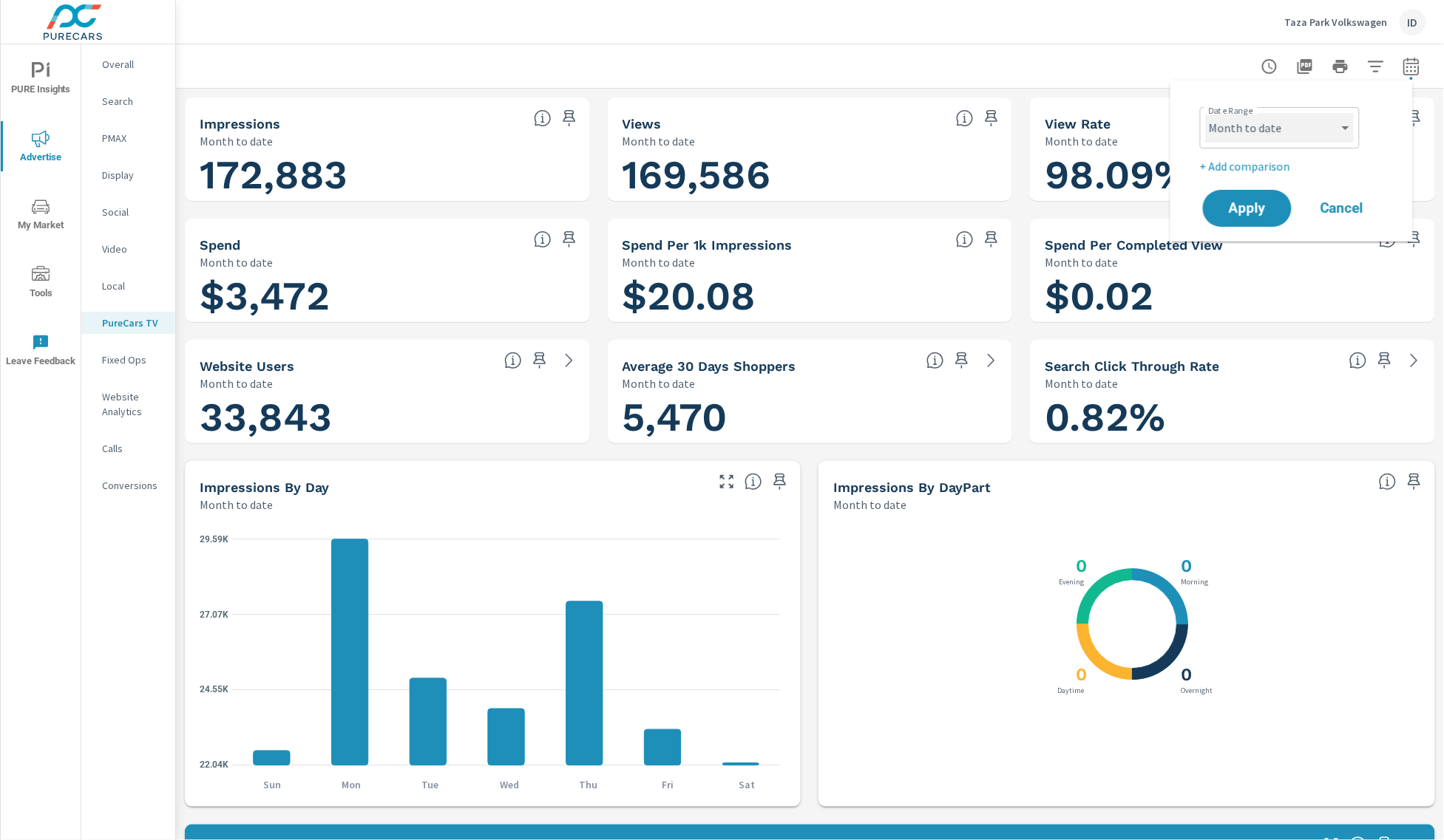
click at [1341, 128] on select "Custom [DATE] Last week Last 7 days Last 14 days Last 30 days Last 45 days Last…" at bounding box center [1280, 128] width 148 height 30
click at [1206, 113] on select "Custom [DATE] Last week Last 7 days Last 14 days Last 30 days Last 45 days Last…" at bounding box center [1280, 128] width 148 height 30
click at [1255, 213] on span "Apply" at bounding box center [1247, 209] width 61 height 14
click at [131, 408] on p "Website Analytics" at bounding box center [133, 404] width 61 height 30
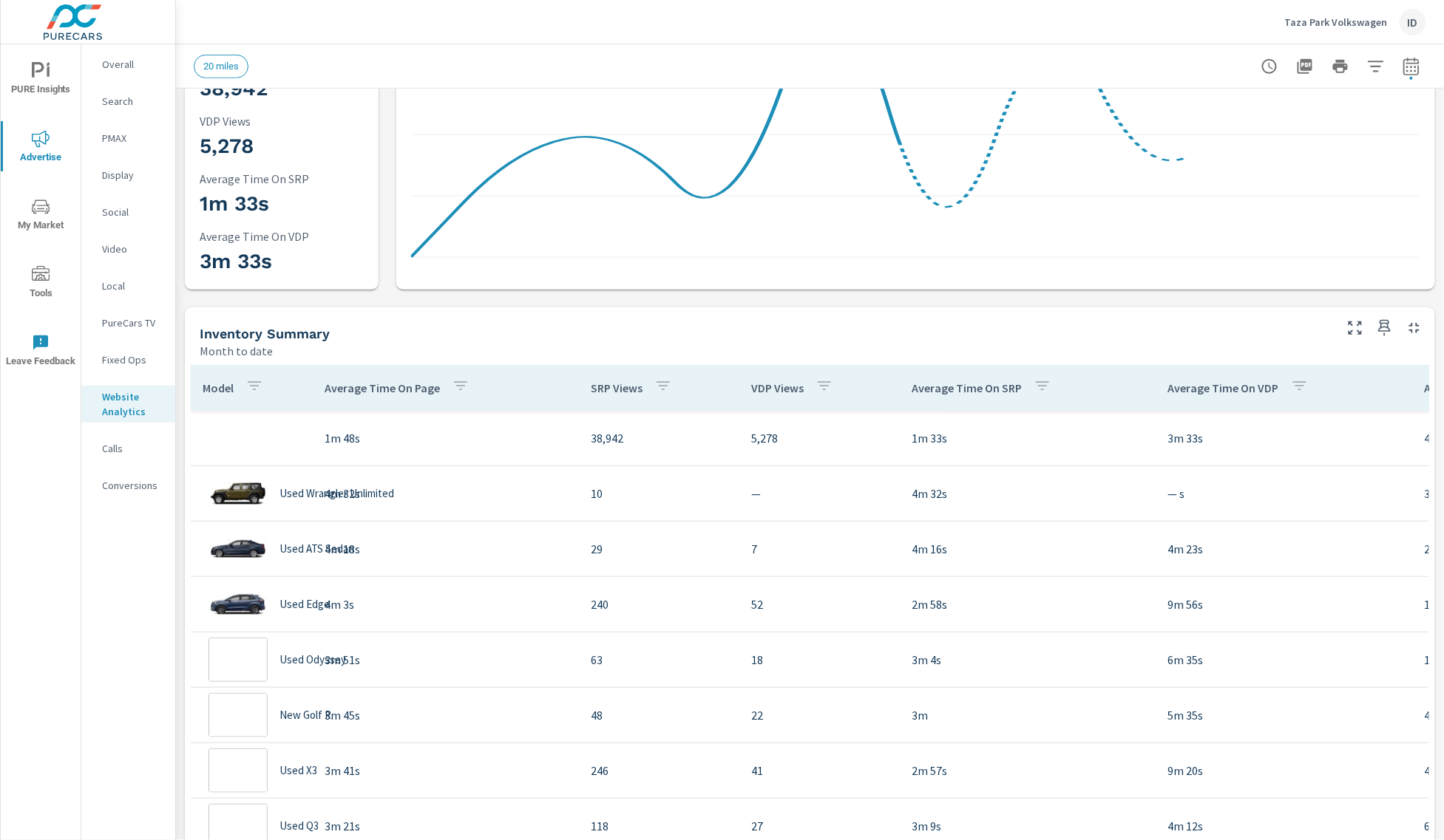
scroll to position [277, 0]
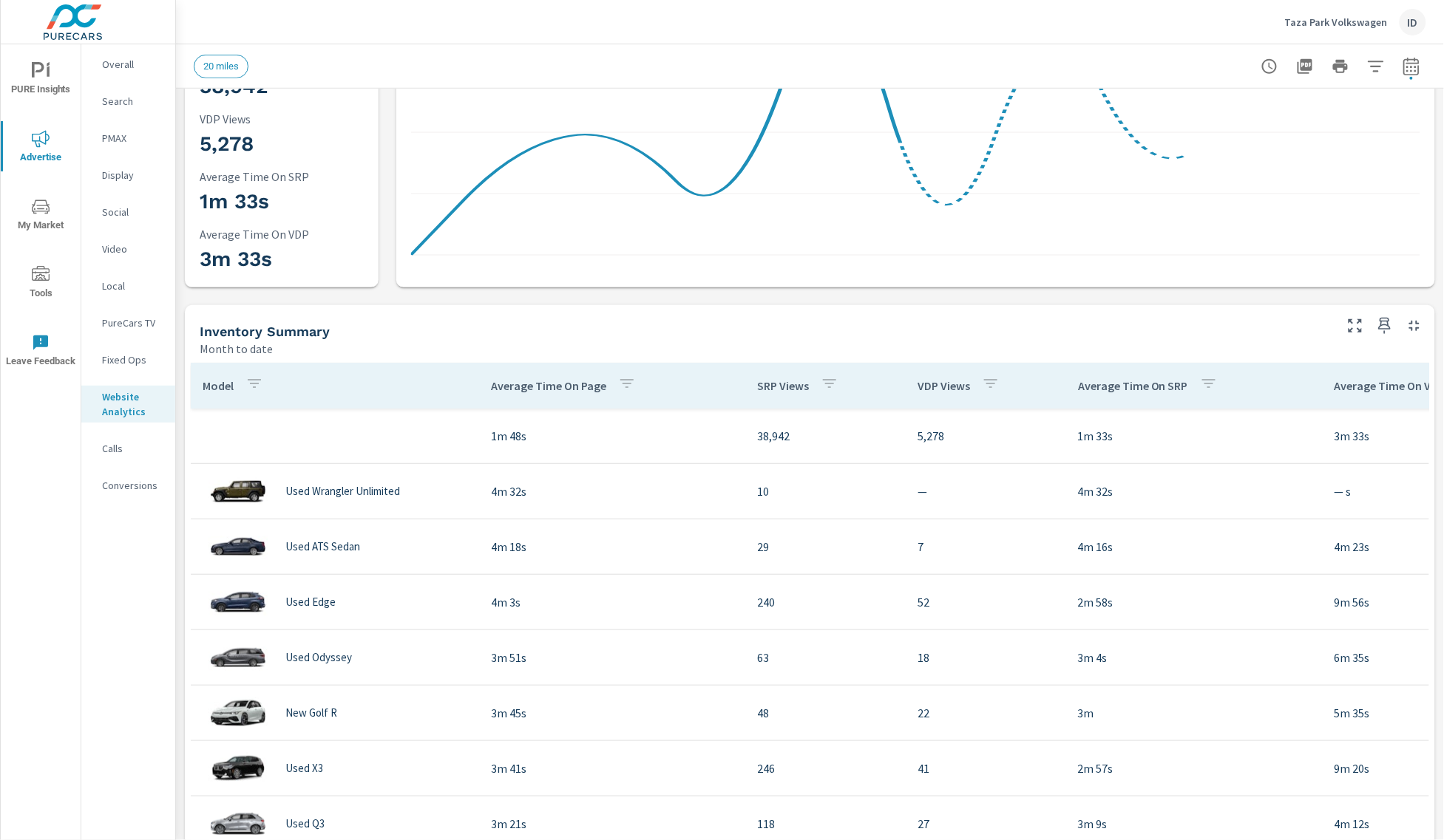
click at [122, 455] on p "Calls" at bounding box center [133, 448] width 61 height 15
